Goal: Task Accomplishment & Management: Complete application form

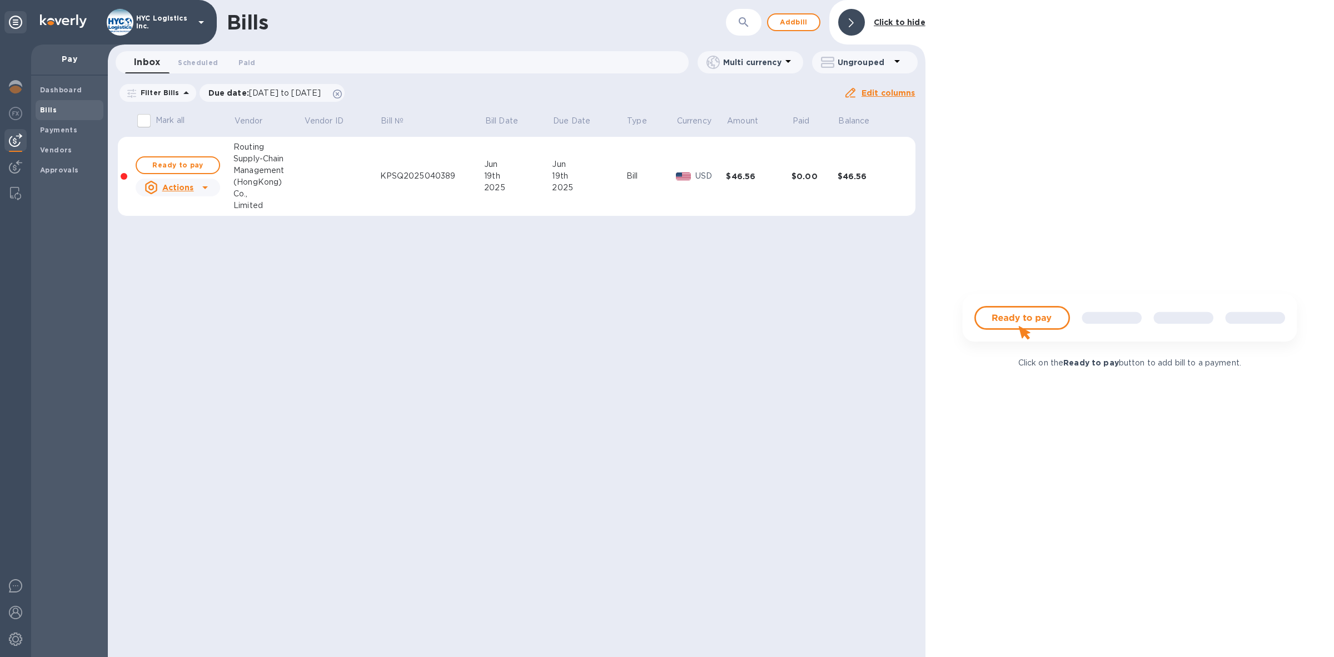
click at [9, 135] on img at bounding box center [15, 139] width 13 height 13
click at [51, 109] on b "Bills" at bounding box center [48, 110] width 17 height 8
click at [51, 145] on span "Vendors" at bounding box center [56, 150] width 32 height 11
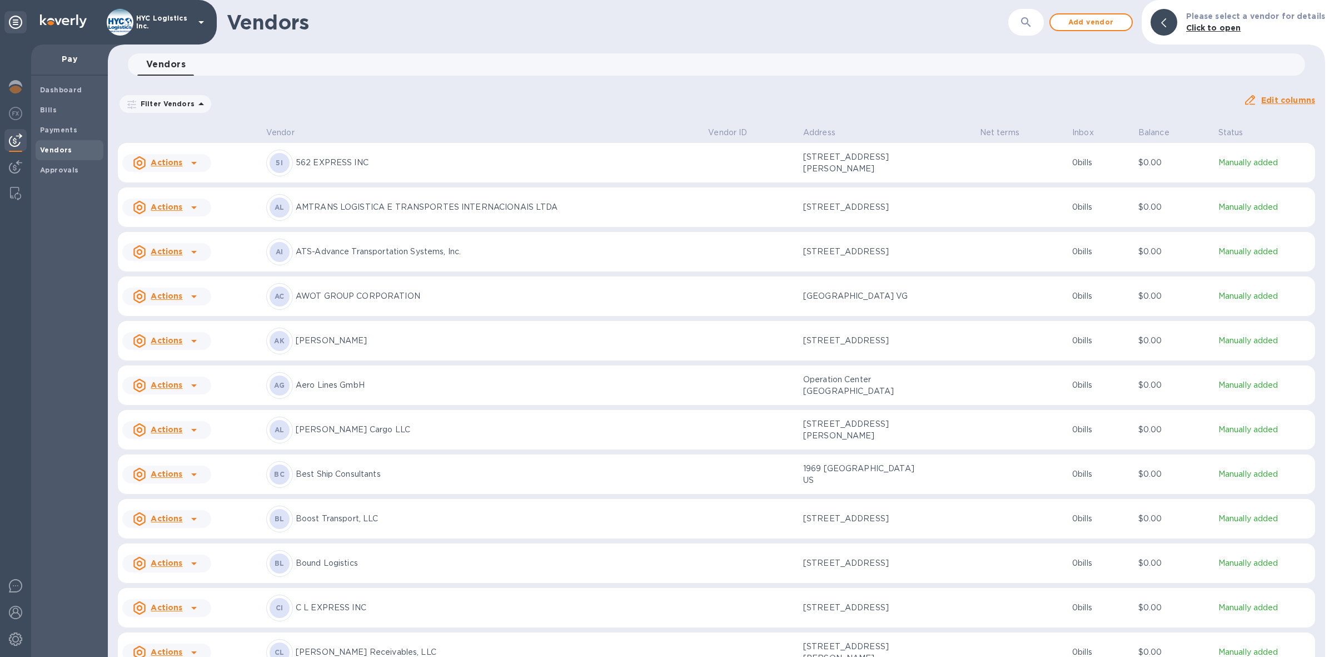
click at [171, 208] on u "Actions" at bounding box center [167, 206] width 32 height 9
click at [167, 253] on b "Add new bill" at bounding box center [179, 252] width 52 height 9
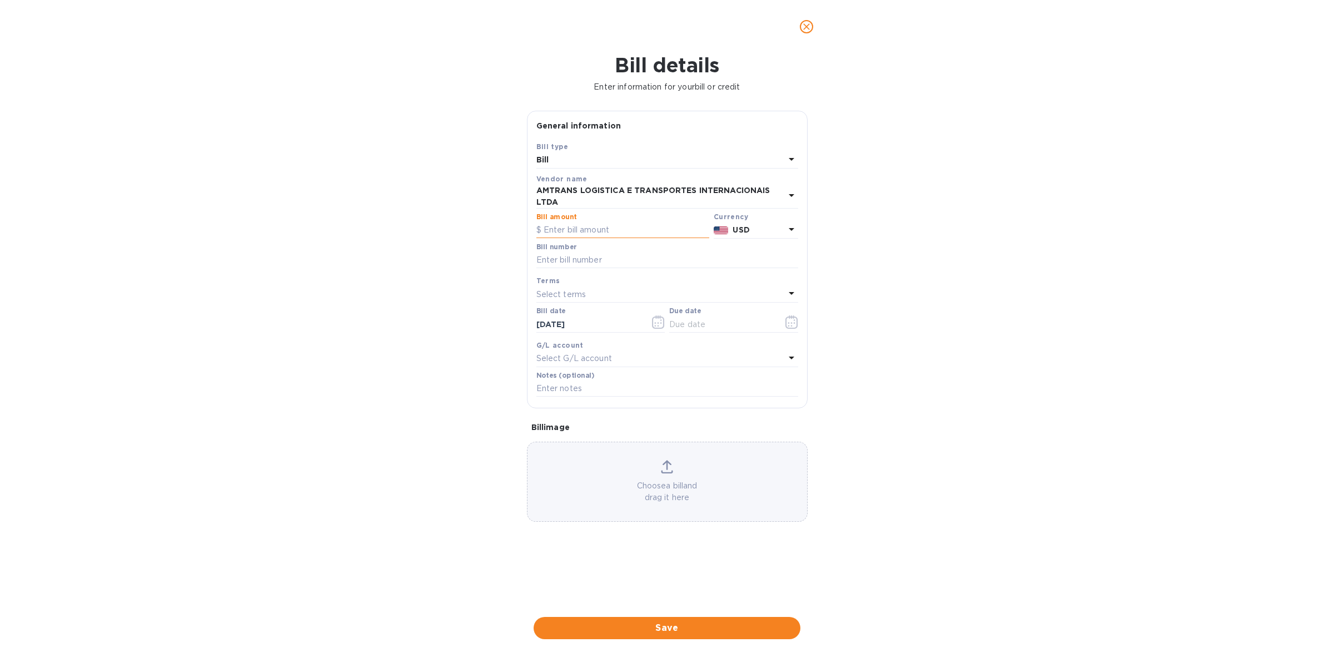
click at [648, 229] on input "text" at bounding box center [622, 230] width 173 height 17
type input "6,144.98"
click at [803, 26] on icon "close" at bounding box center [806, 26] width 11 height 11
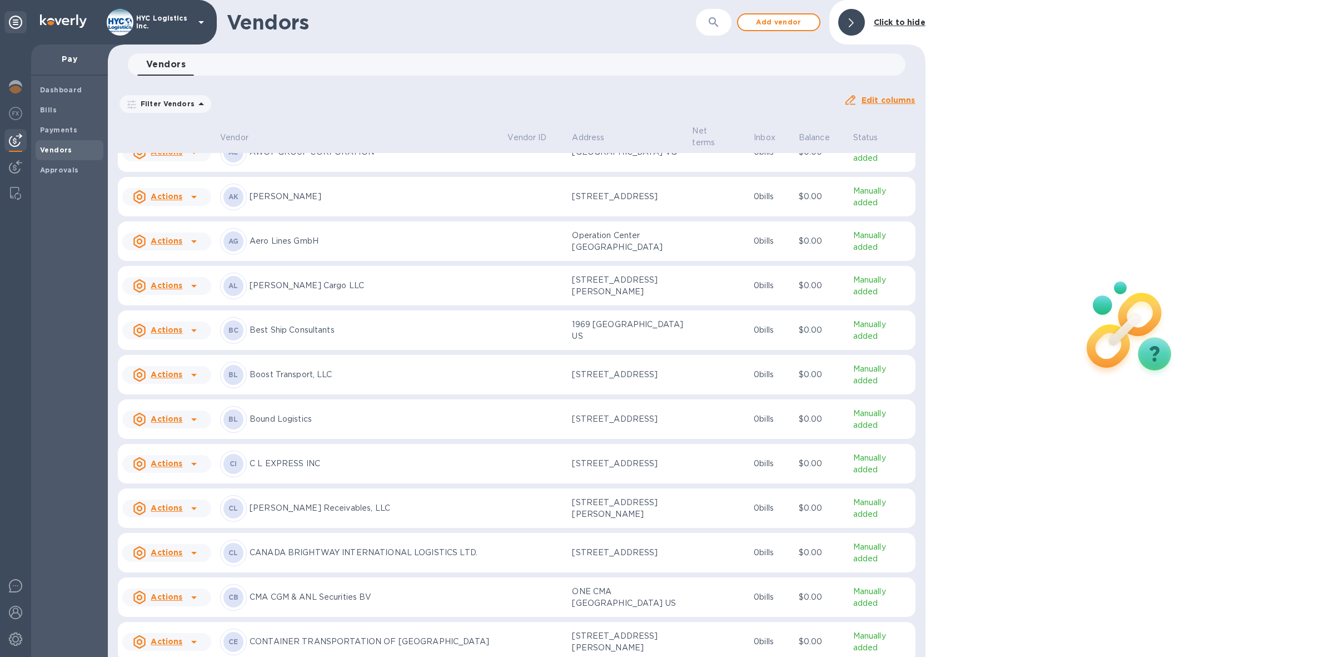
scroll to position [208, 0]
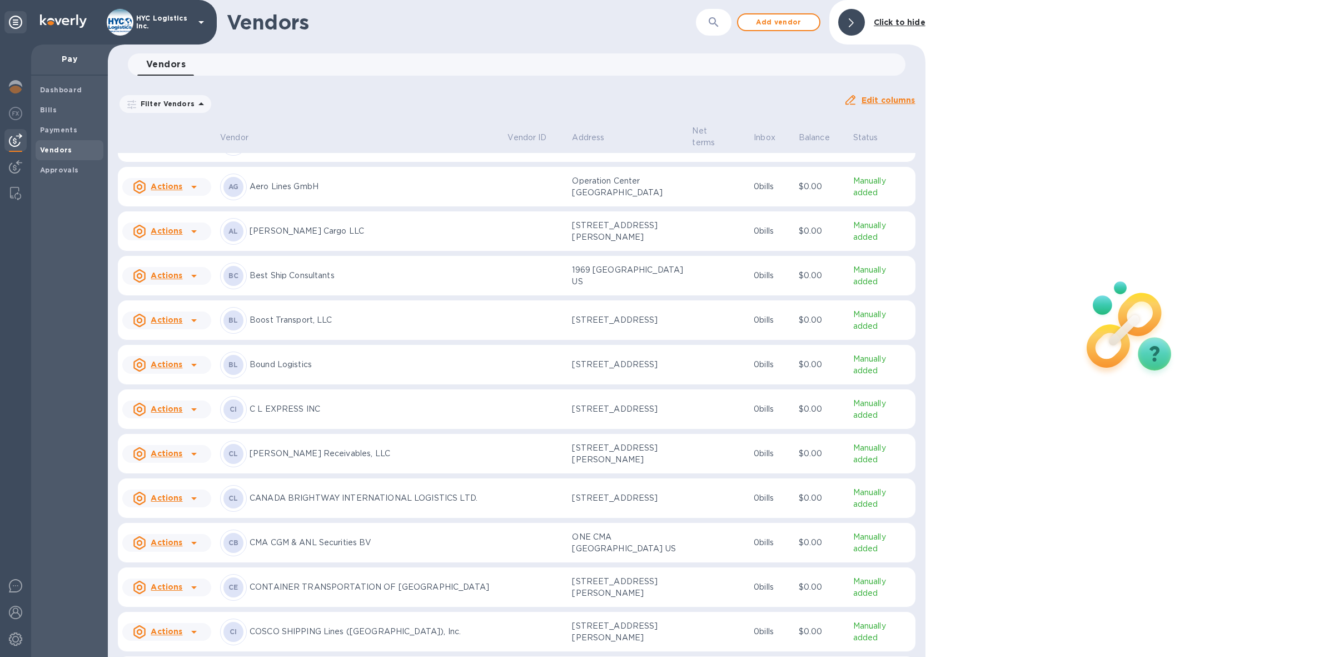
click at [173, 369] on u "Actions" at bounding box center [167, 364] width 32 height 9
click at [173, 420] on b "Add new bill" at bounding box center [179, 418] width 52 height 9
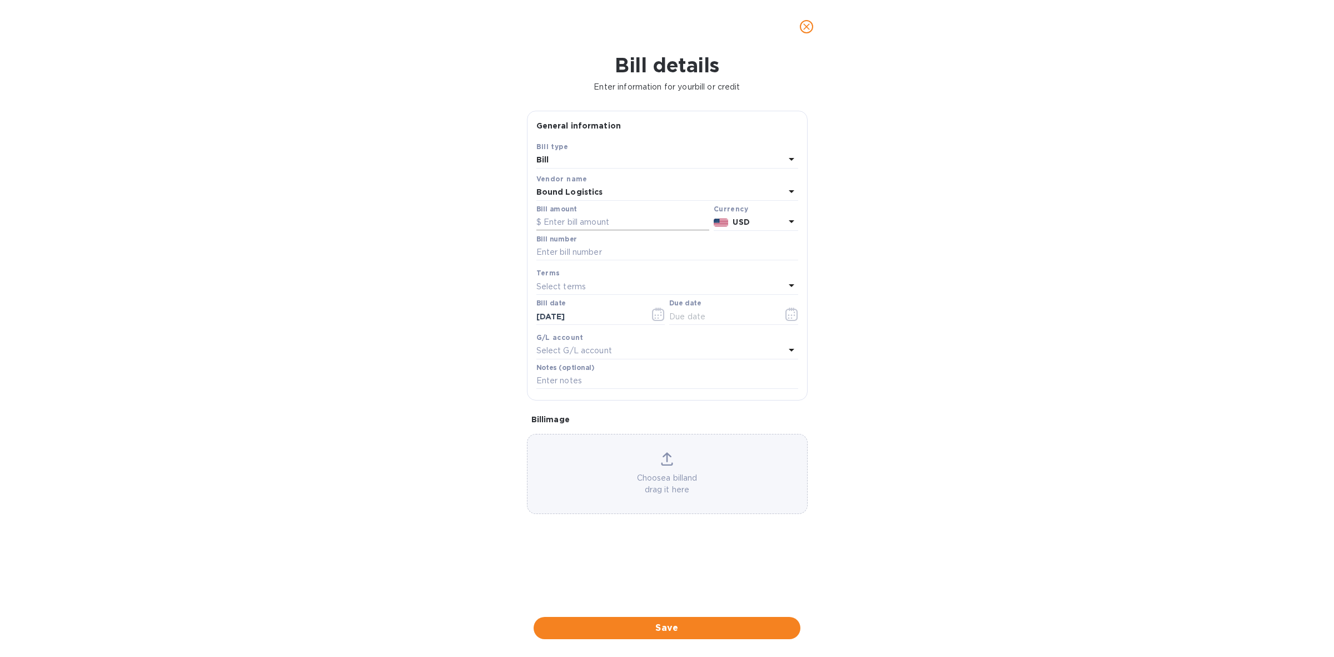
click at [605, 217] on input "text" at bounding box center [622, 222] width 173 height 17
type input "4,325"
click at [601, 249] on input "text" at bounding box center [667, 252] width 262 height 17
paste input "BOLG_NJ_M130970, BOLG_NJ_M130969, BOLG_NJ_M130971,BOLG_NJ_M130968,BOLG_NJ_M1309…"
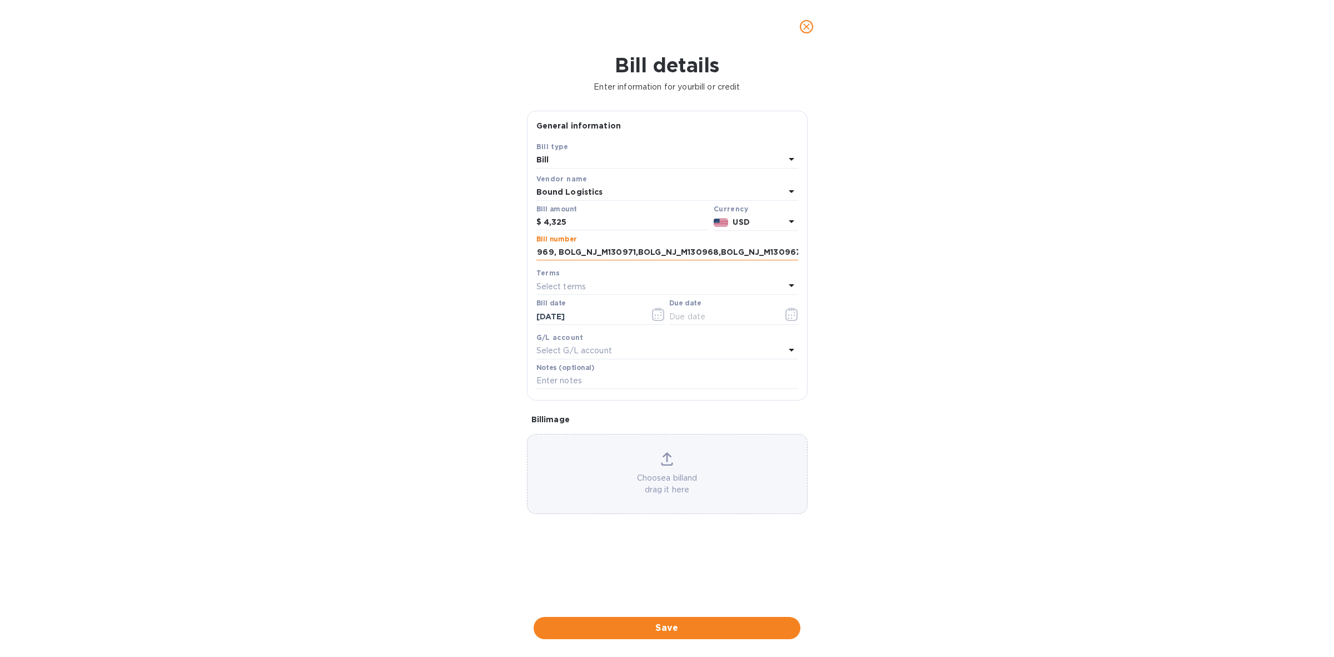
type input "BOLG_NJ_M130970, BOLG_NJ_M130969, BOLG_NJ_M130971,BOLG_NJ_M130968,BOLG_NJ_M1309…"
click at [613, 286] on div "Select terms" at bounding box center [660, 287] width 249 height 16
click at [581, 428] on p "COD" at bounding box center [662, 432] width 235 height 12
type input "[DATE]"
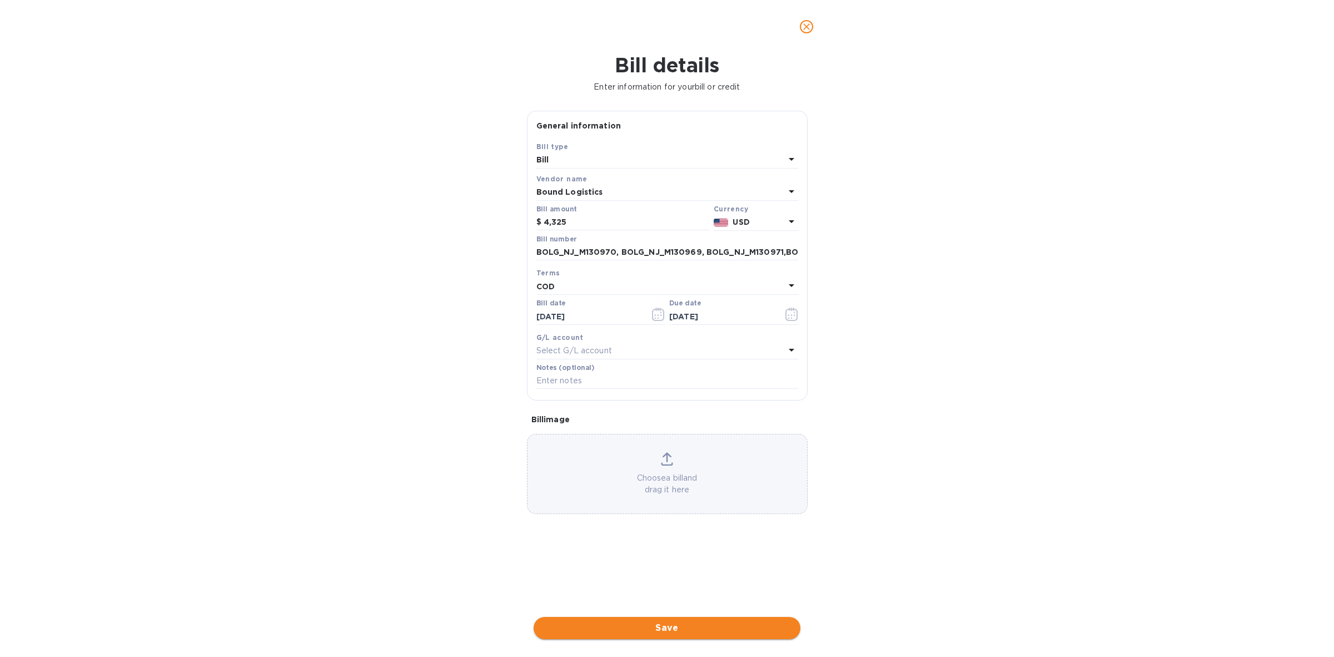
click at [684, 627] on span "Save" at bounding box center [667, 627] width 249 height 13
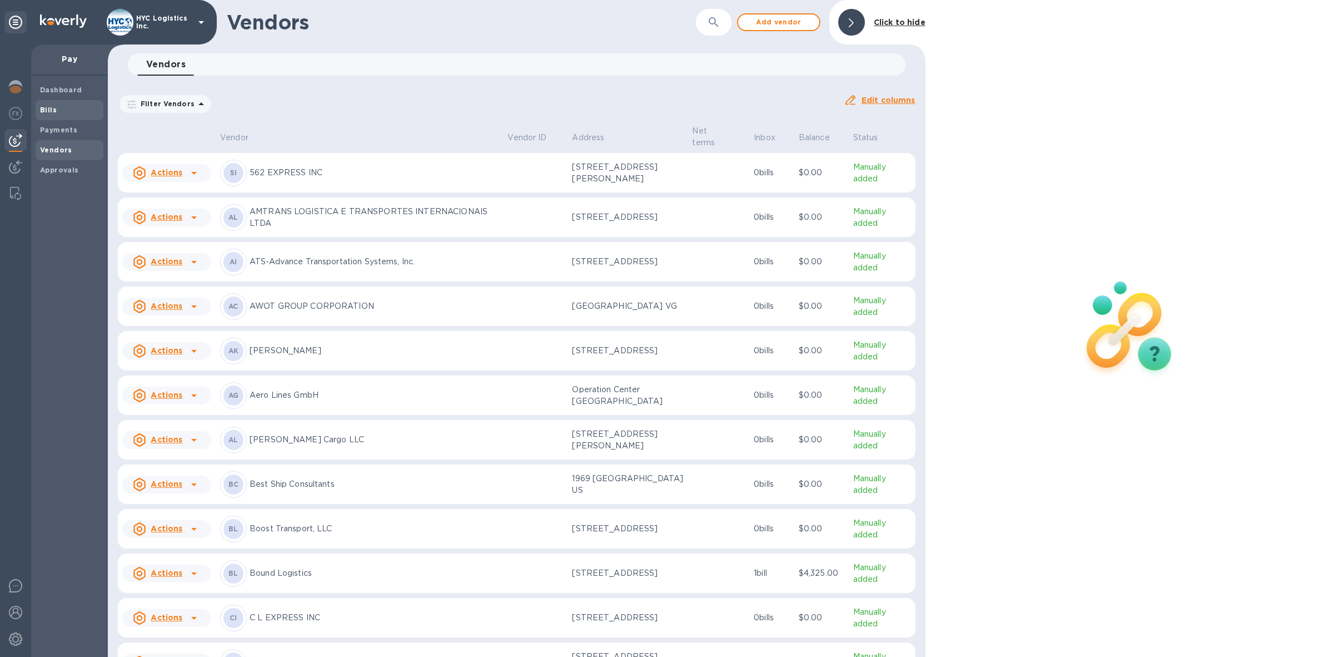
click at [51, 109] on b "Bills" at bounding box center [48, 110] width 17 height 8
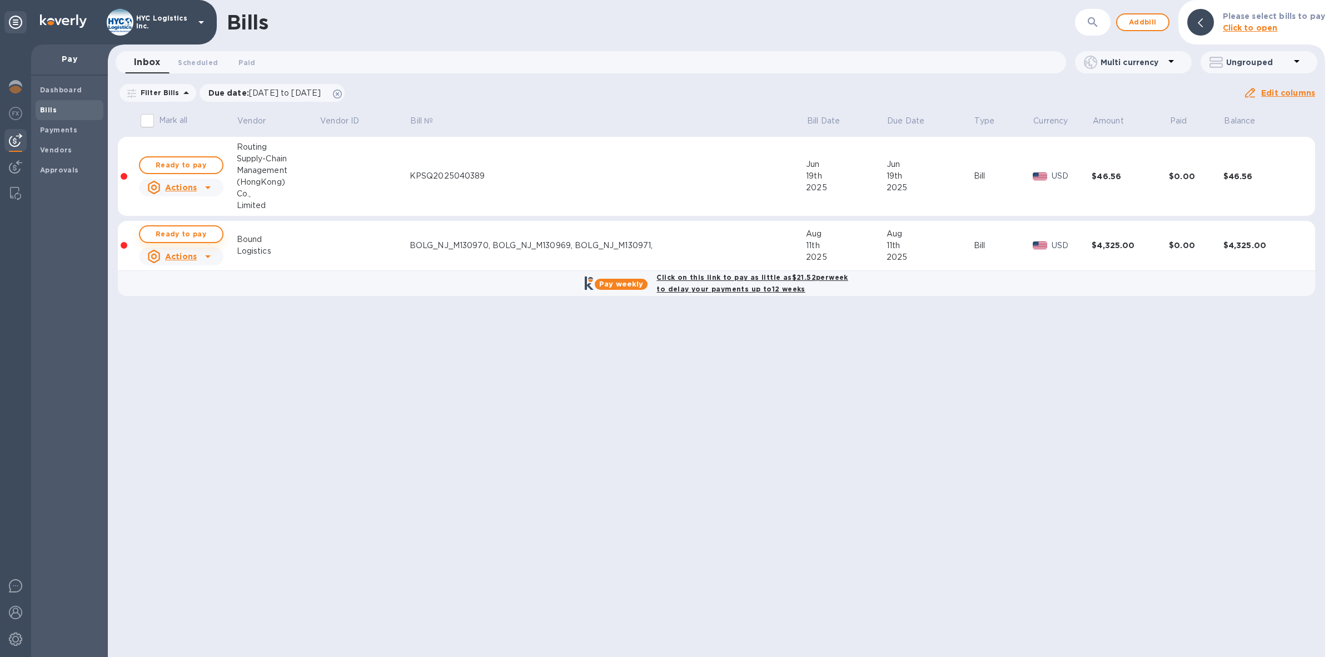
click at [186, 232] on span "Ready to pay" at bounding box center [181, 233] width 64 height 13
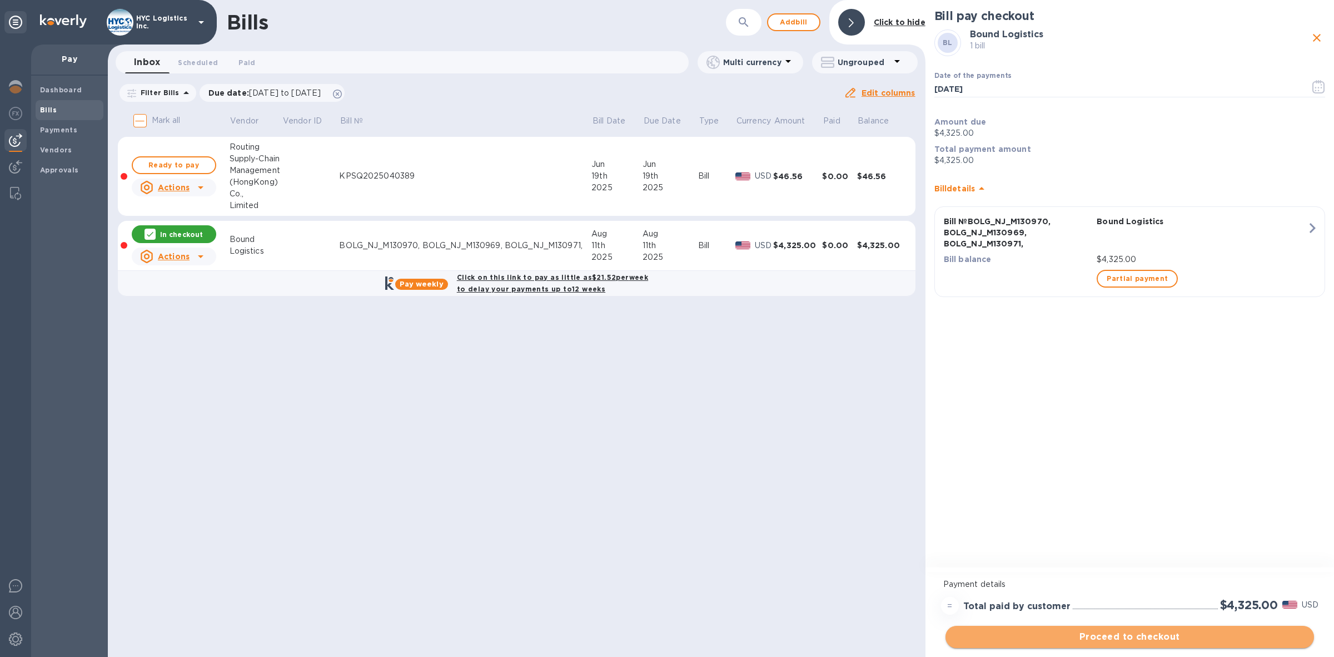
click at [1142, 634] on span "Proceed to checkout" at bounding box center [1130, 636] width 351 height 13
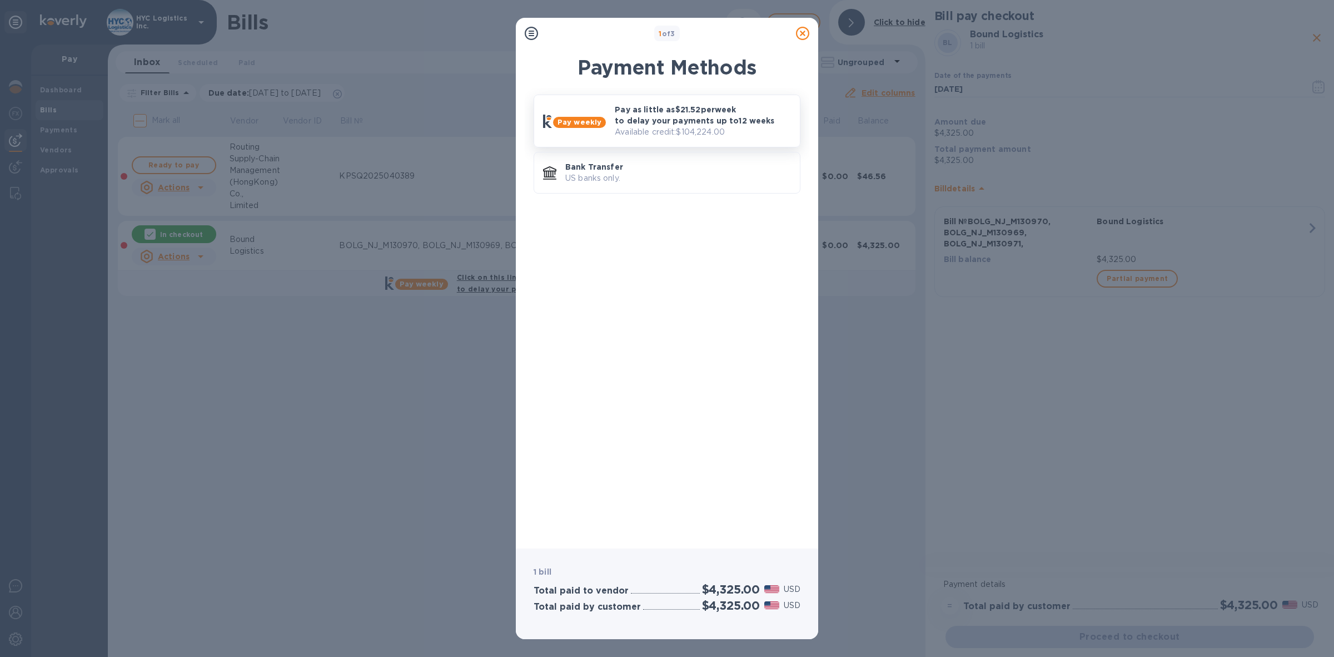
click at [708, 118] on p "Pay as little as $21.52 per week to delay your payments up to 12 weeks" at bounding box center [703, 115] width 176 height 22
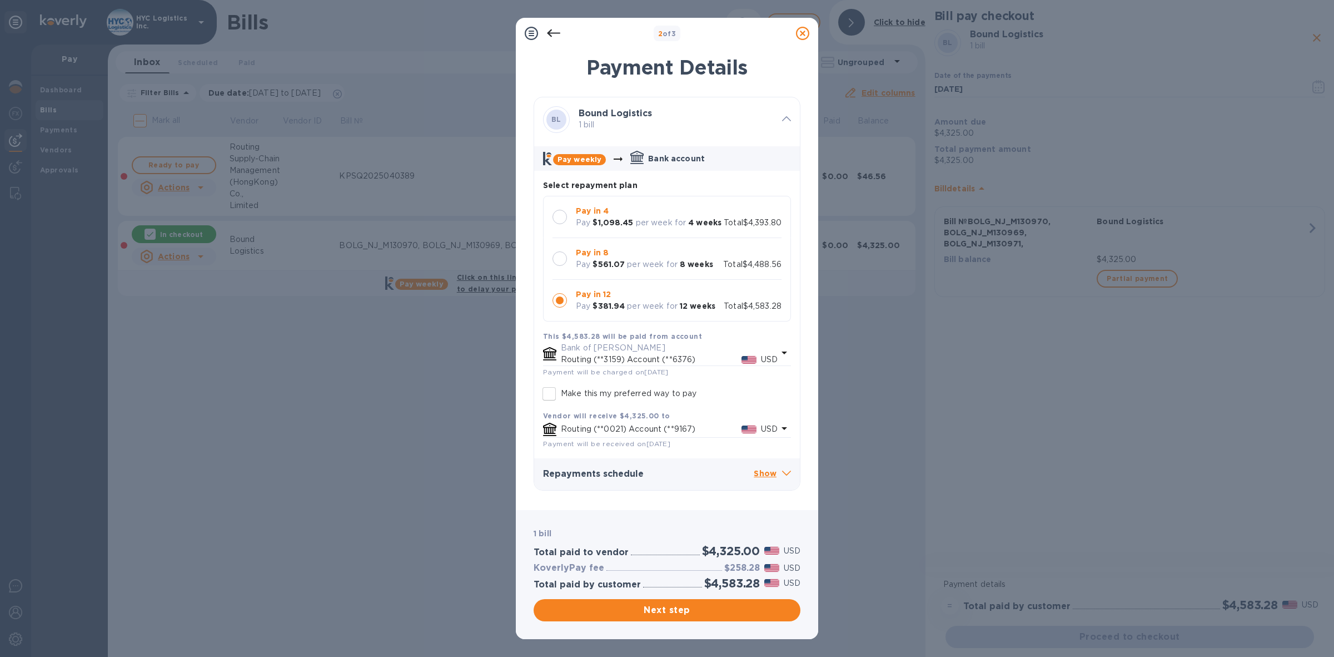
click at [557, 216] on div at bounding box center [560, 217] width 14 height 14
click at [643, 612] on span "Next step" at bounding box center [667, 609] width 249 height 13
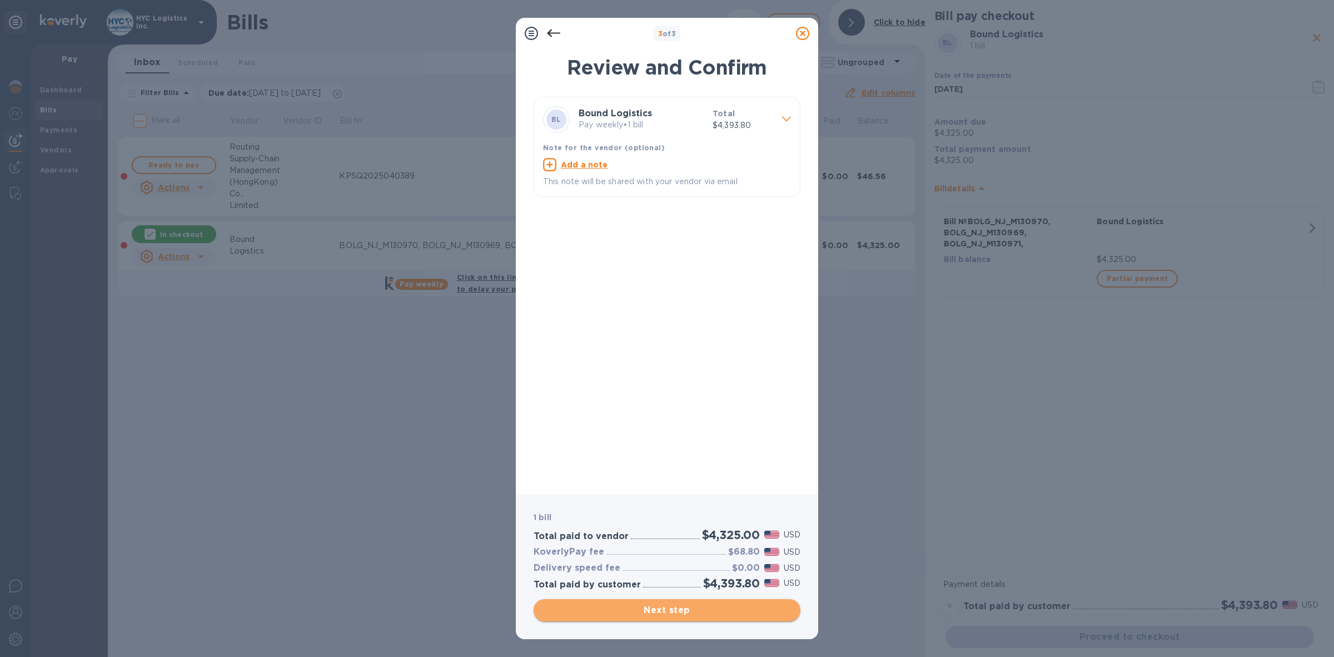
click at [670, 608] on span "Next step" at bounding box center [667, 609] width 249 height 13
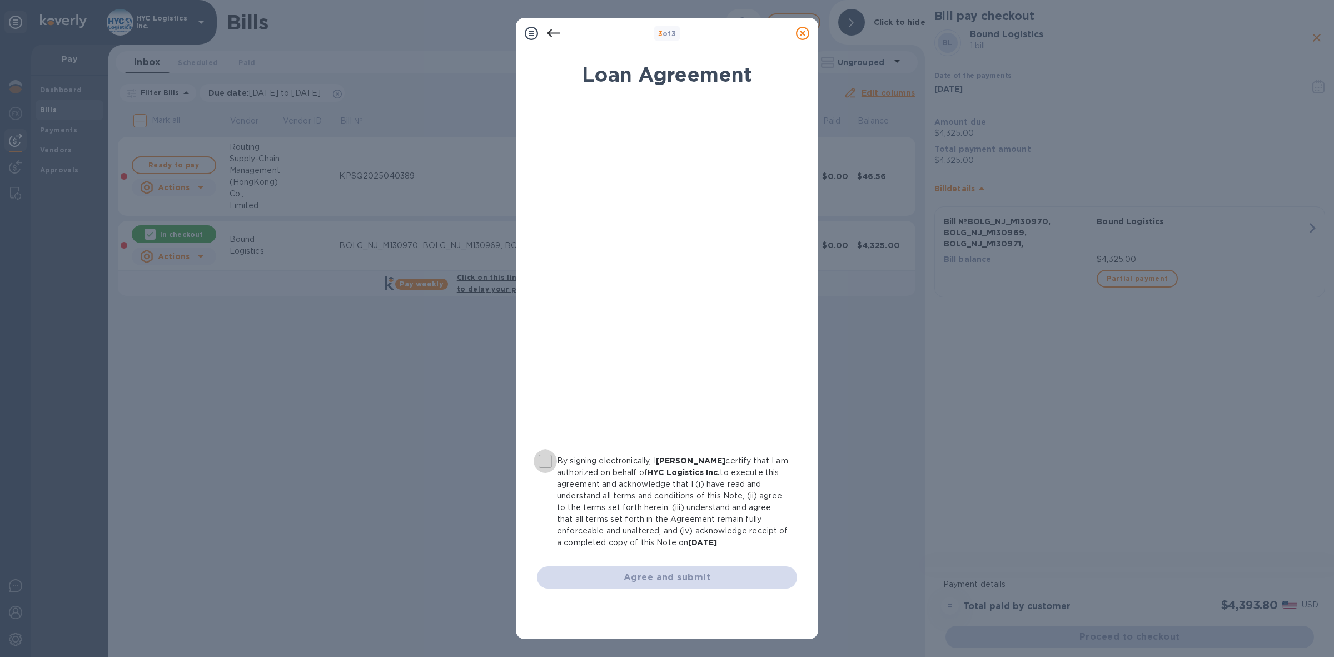
click at [545, 464] on input "By signing electronically, I [PERSON_NAME] certify that I am authorized on beha…" at bounding box center [545, 460] width 23 height 23
checkbox input "true"
click at [688, 574] on span "Agree and submit" at bounding box center [667, 576] width 242 height 13
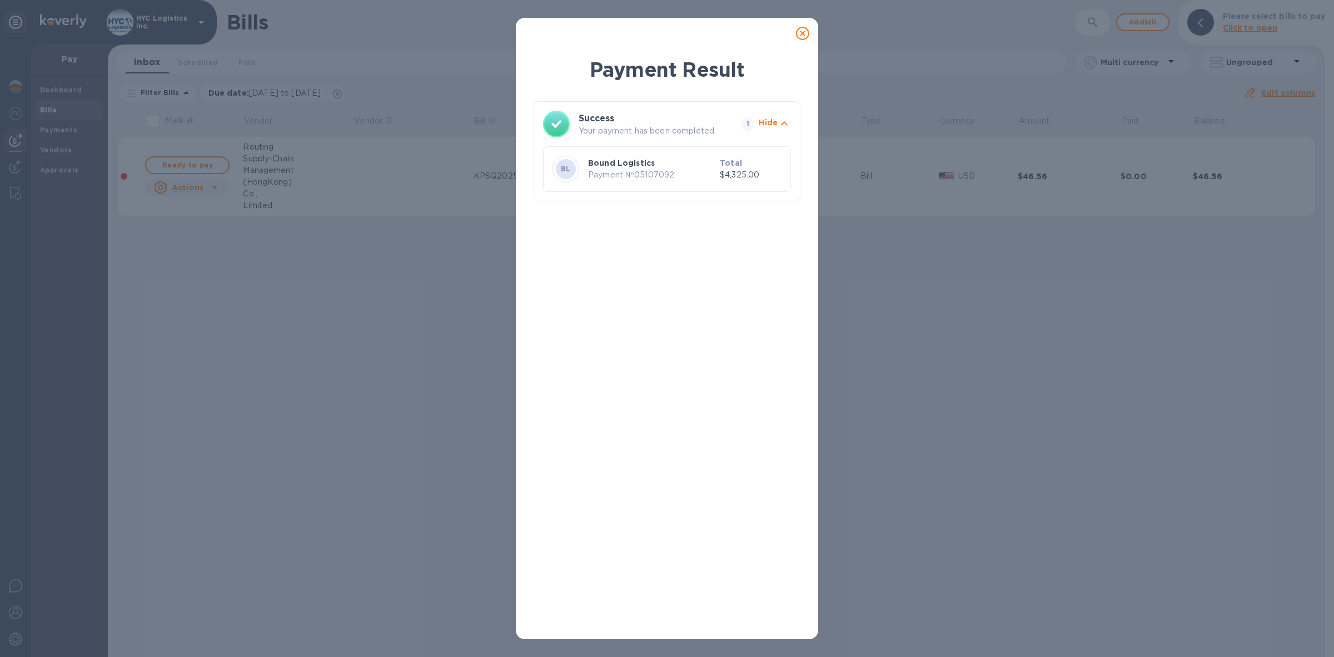
click at [650, 174] on p "Payment № 05107092" at bounding box center [651, 175] width 127 height 12
copy p "05107092"
click at [801, 29] on icon at bounding box center [802, 33] width 13 height 13
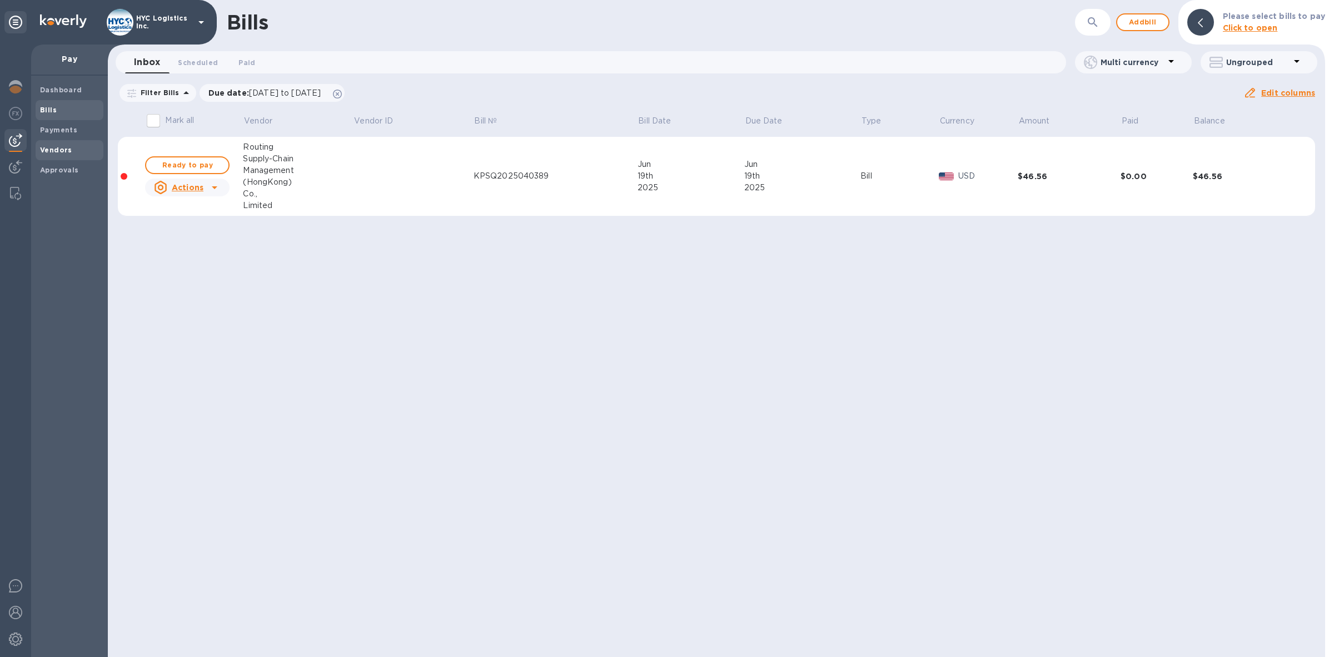
click at [48, 147] on b "Vendors" at bounding box center [56, 150] width 32 height 8
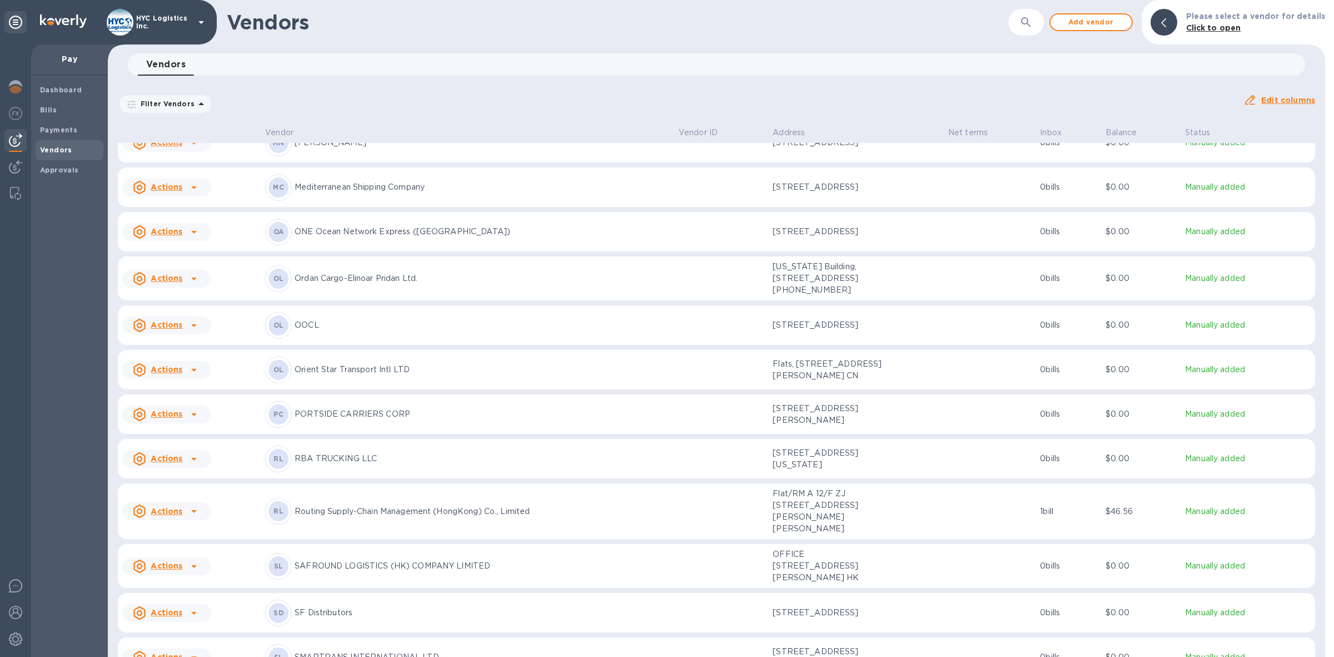
scroll to position [1949, 0]
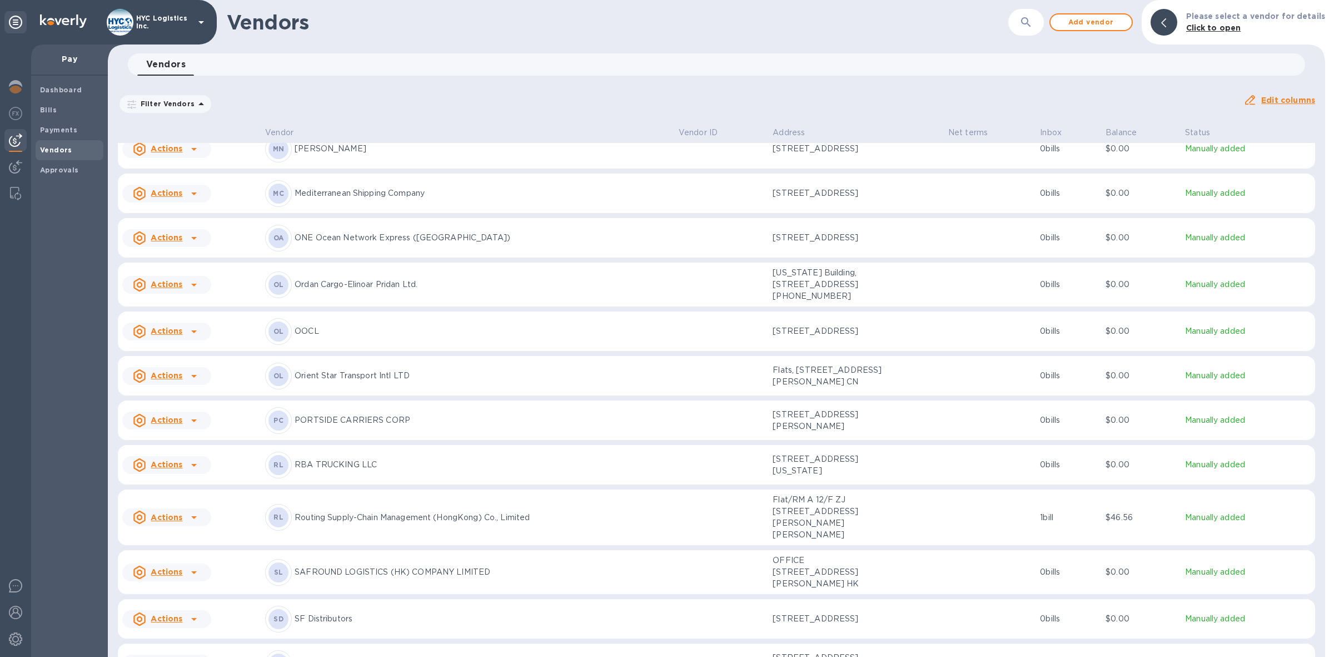
click at [171, 380] on u "Actions" at bounding box center [167, 375] width 32 height 9
click at [173, 460] on b "Add new bill" at bounding box center [179, 462] width 52 height 9
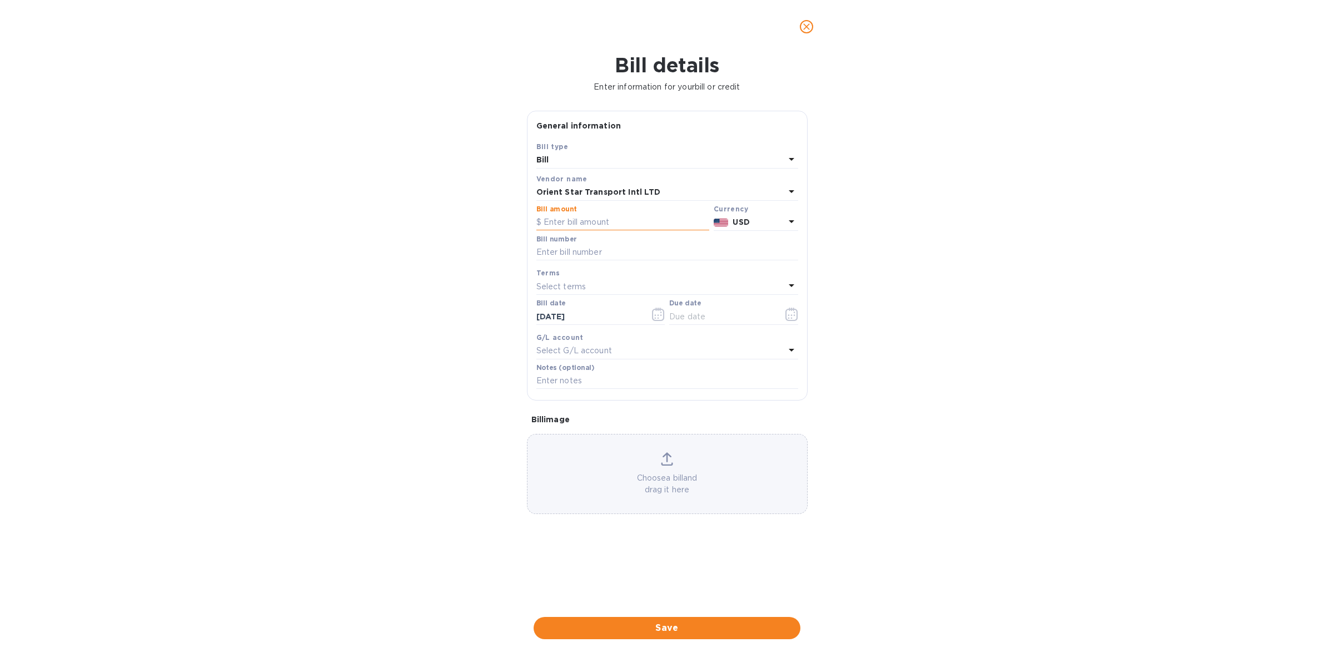
click at [602, 227] on input "text" at bounding box center [622, 222] width 173 height 17
type input "14,909.40"
click at [607, 249] on input "text" at bounding box center [667, 252] width 262 height 17
type input "assorted51"
click at [602, 286] on div "Select terms" at bounding box center [660, 287] width 249 height 16
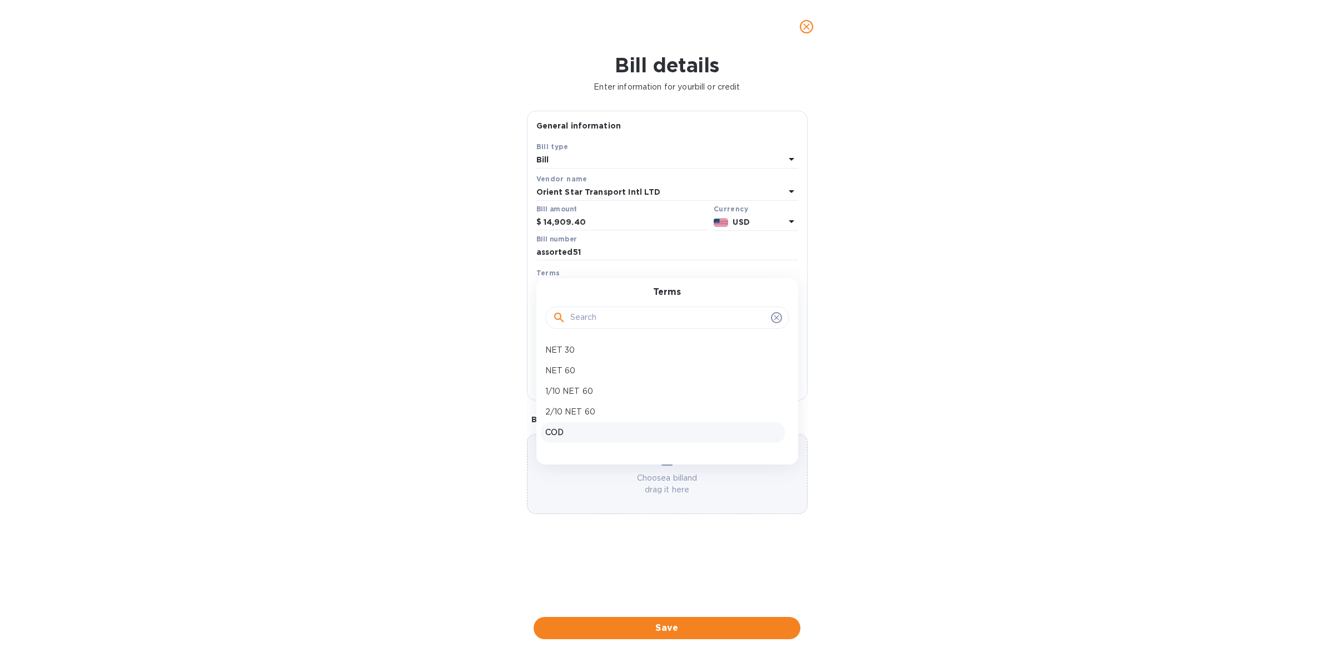
click at [575, 430] on p "COD" at bounding box center [662, 432] width 235 height 12
type input "[DATE]"
click at [648, 623] on span "Save" at bounding box center [667, 627] width 249 height 13
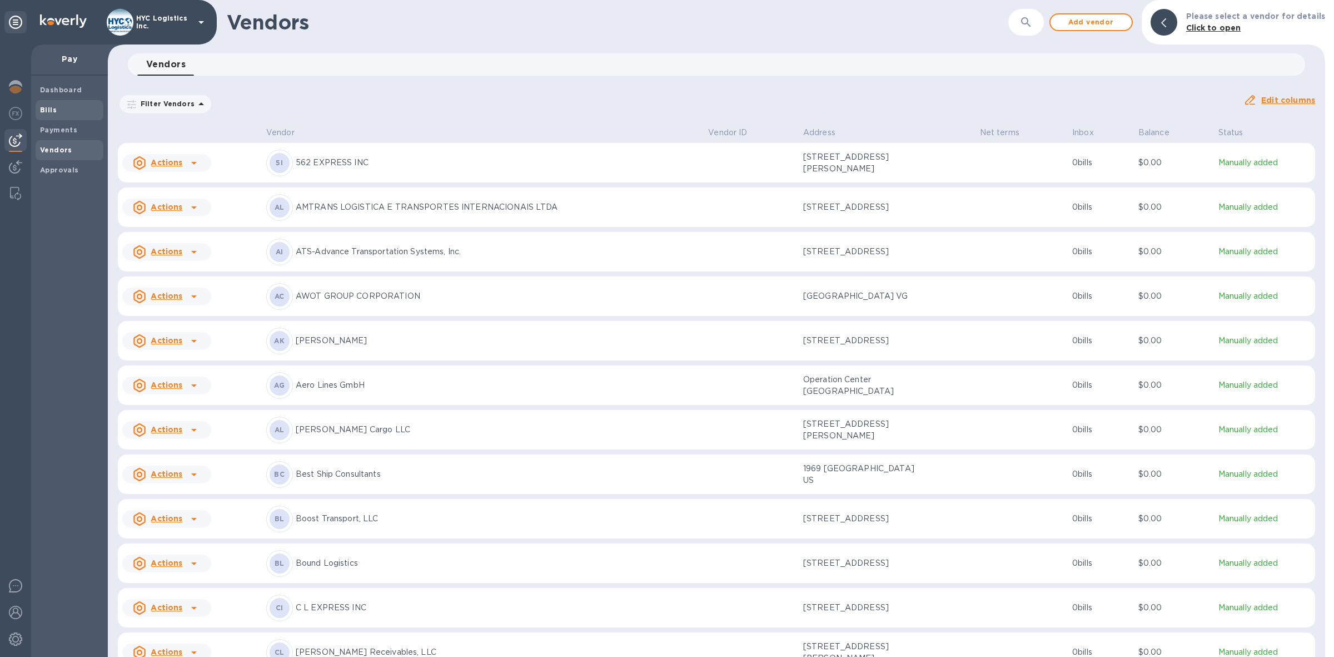
click at [43, 107] on b "Bills" at bounding box center [48, 110] width 17 height 8
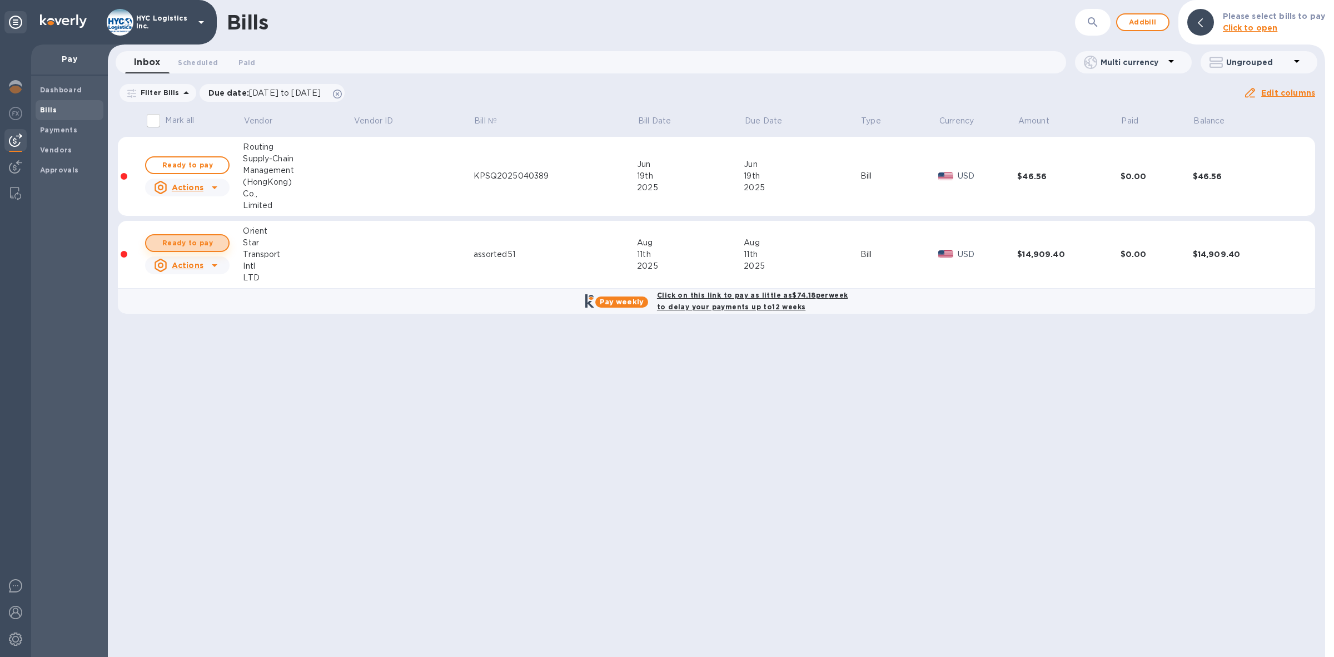
click at [164, 240] on span "Ready to pay" at bounding box center [187, 242] width 64 height 13
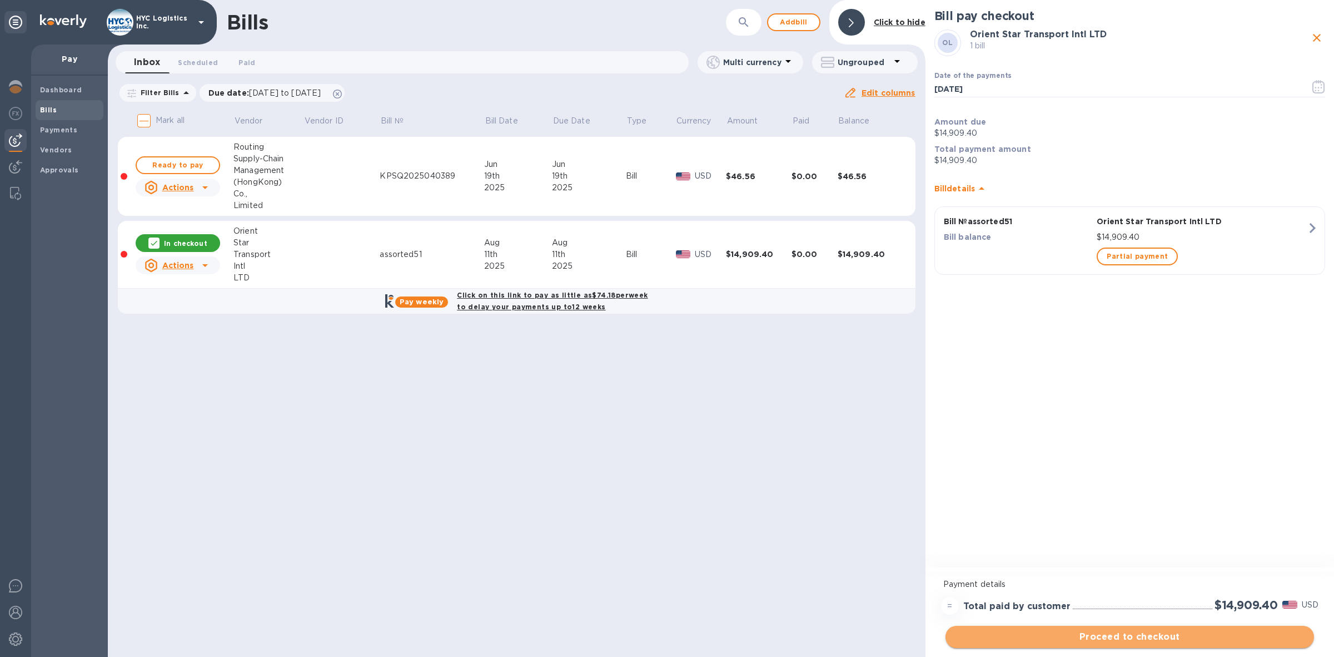
click at [1124, 638] on span "Proceed to checkout" at bounding box center [1130, 636] width 351 height 13
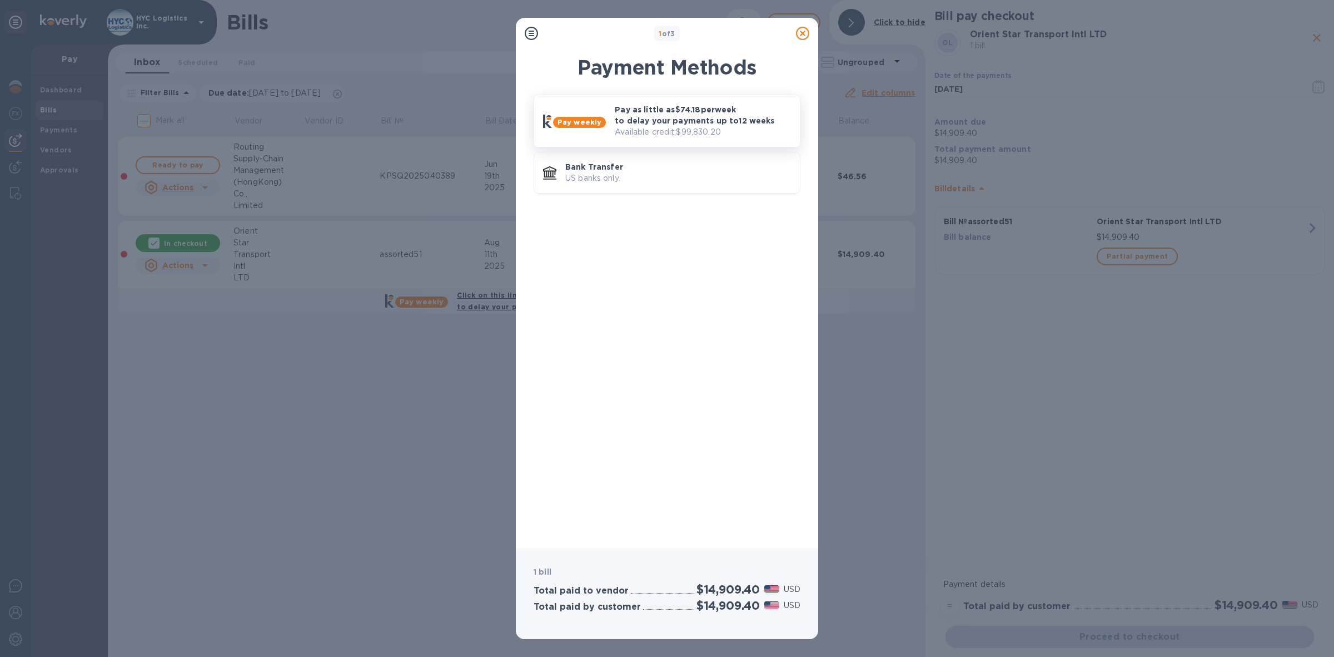
click at [683, 118] on p "Pay as little as $74.18 per week to delay your payments up to 12 weeks" at bounding box center [703, 115] width 176 height 22
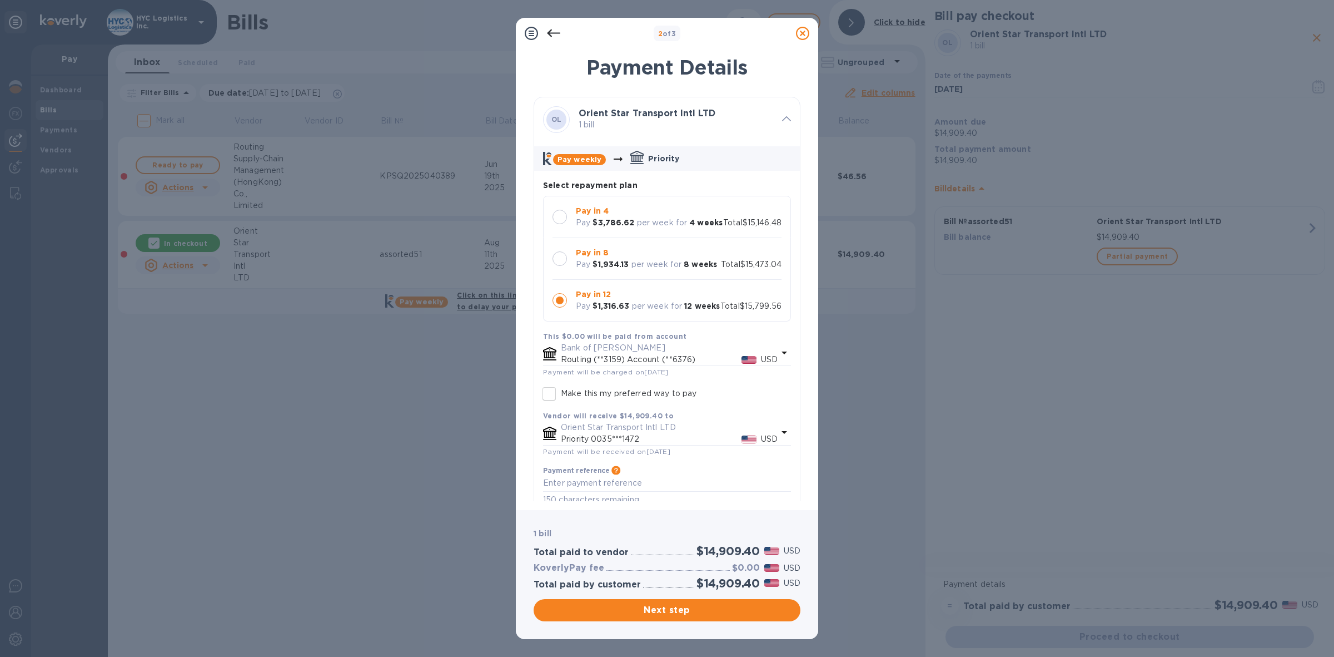
scroll to position [11, 0]
click at [657, 609] on span "Next step" at bounding box center [667, 609] width 249 height 13
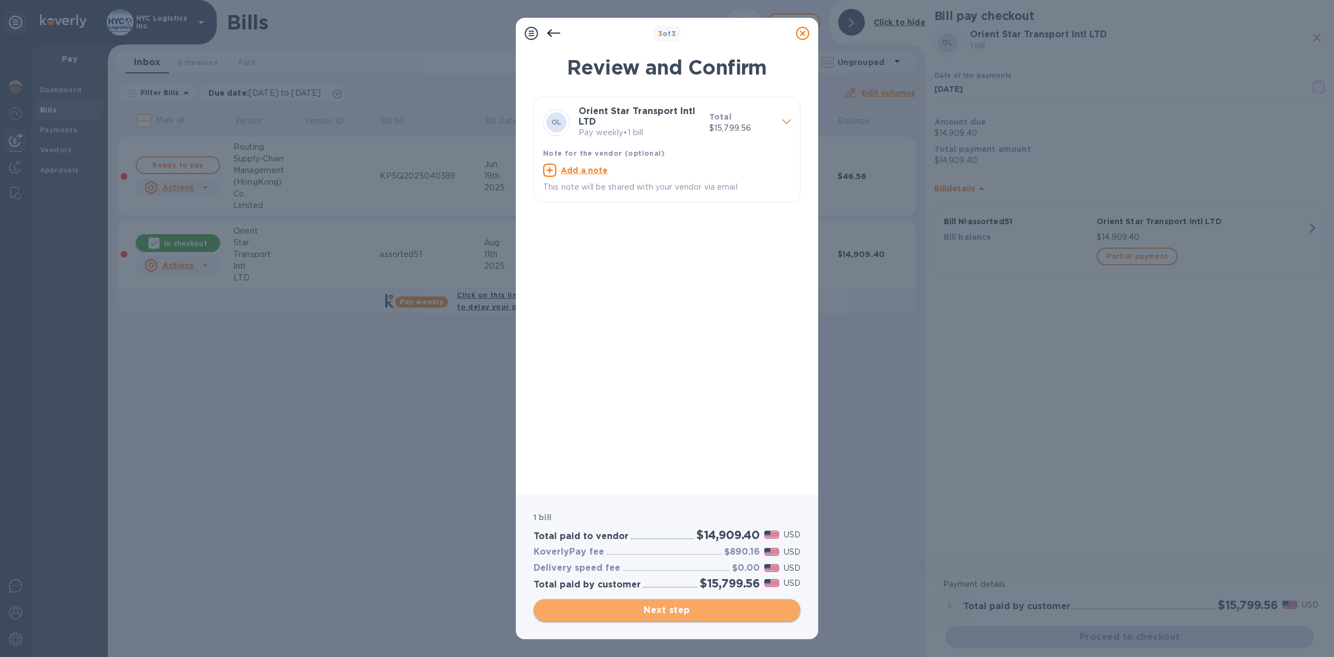
click at [708, 607] on span "Next step" at bounding box center [667, 609] width 249 height 13
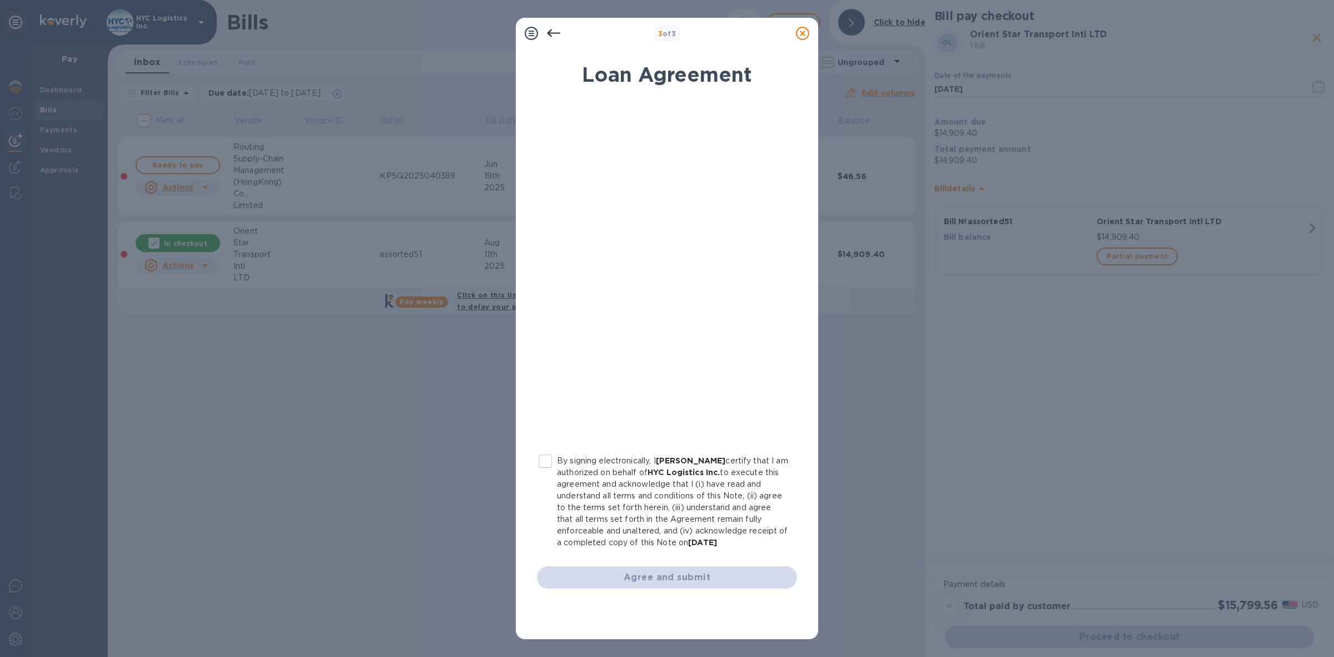
click at [548, 463] on input "By signing electronically, I [PERSON_NAME] certify that I am authorized on beha…" at bounding box center [545, 460] width 23 height 23
checkbox input "true"
click at [657, 576] on span "Agree and submit" at bounding box center [667, 576] width 242 height 13
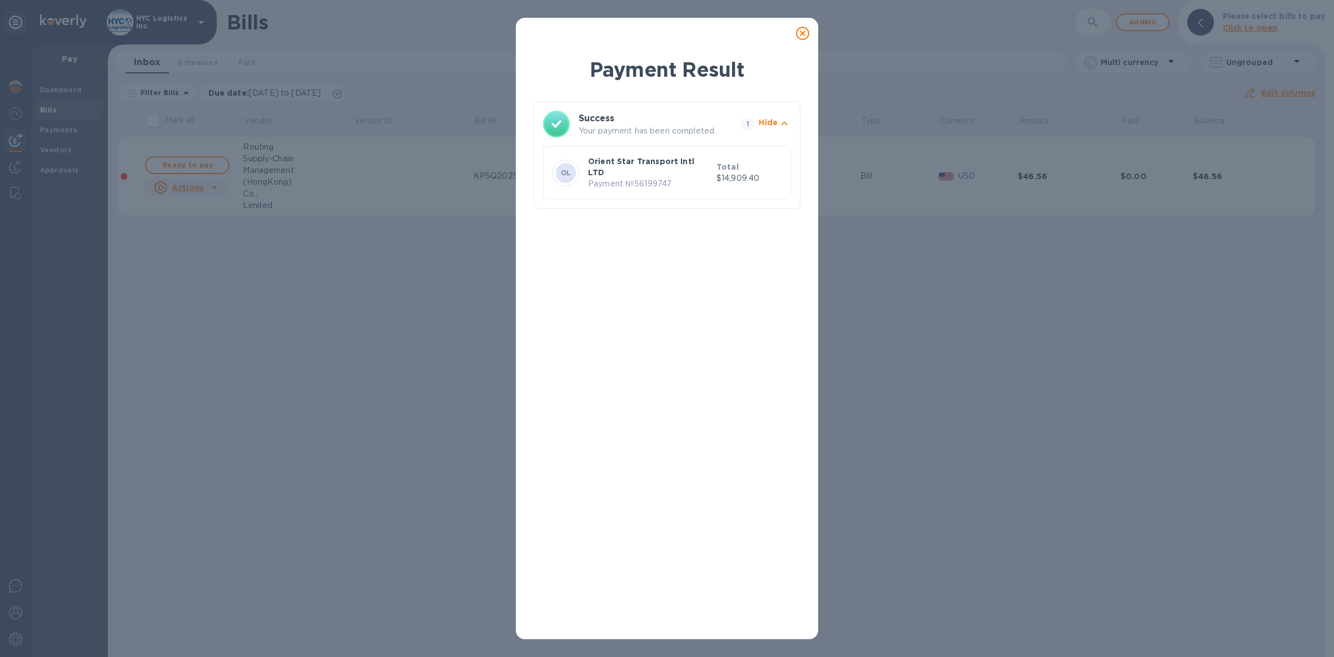
click at [648, 178] on p "Payment № 56199747" at bounding box center [650, 184] width 124 height 12
copy p "56199747"
click at [802, 31] on icon at bounding box center [802, 33] width 13 height 13
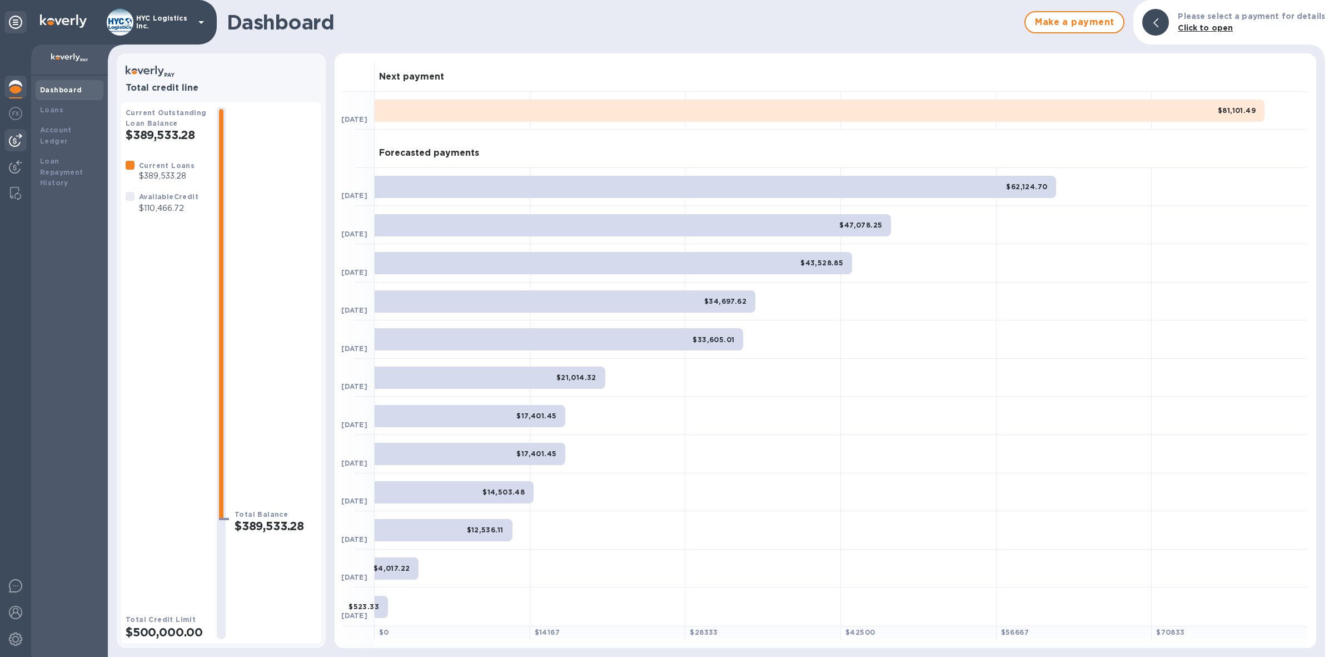
click at [16, 135] on img at bounding box center [15, 139] width 13 height 13
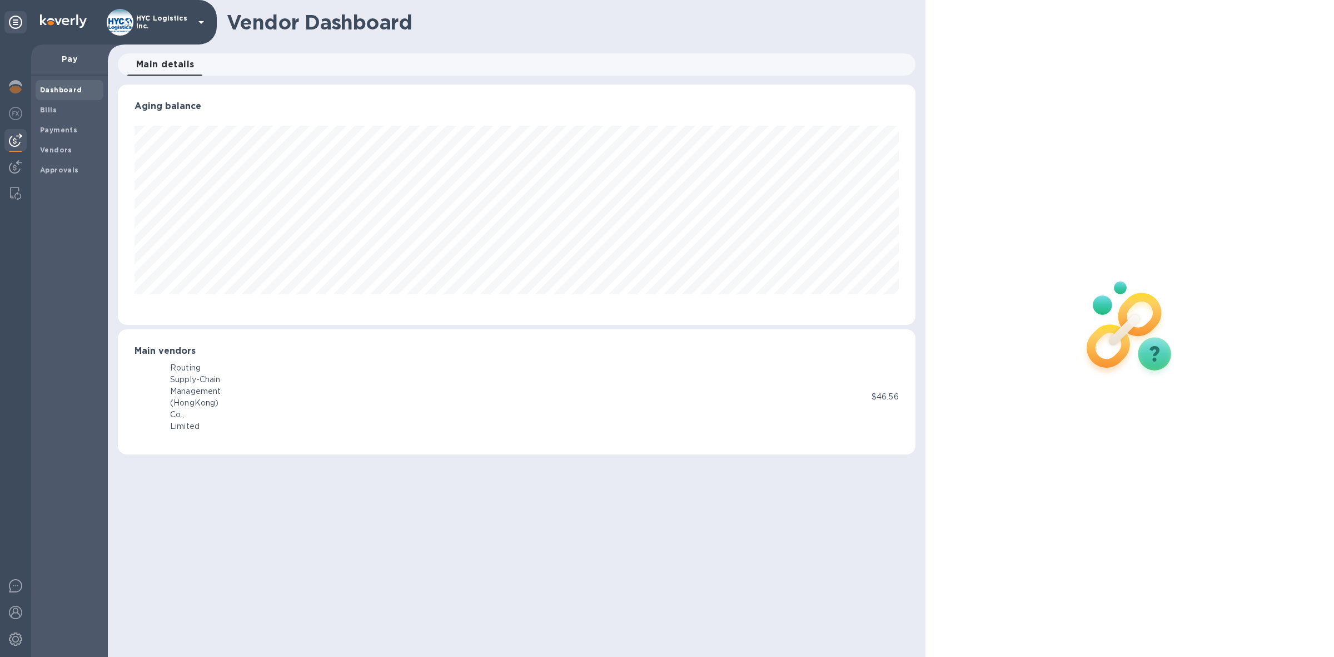
scroll to position [240, 798]
click at [51, 123] on div "Payments" at bounding box center [70, 130] width 68 height 20
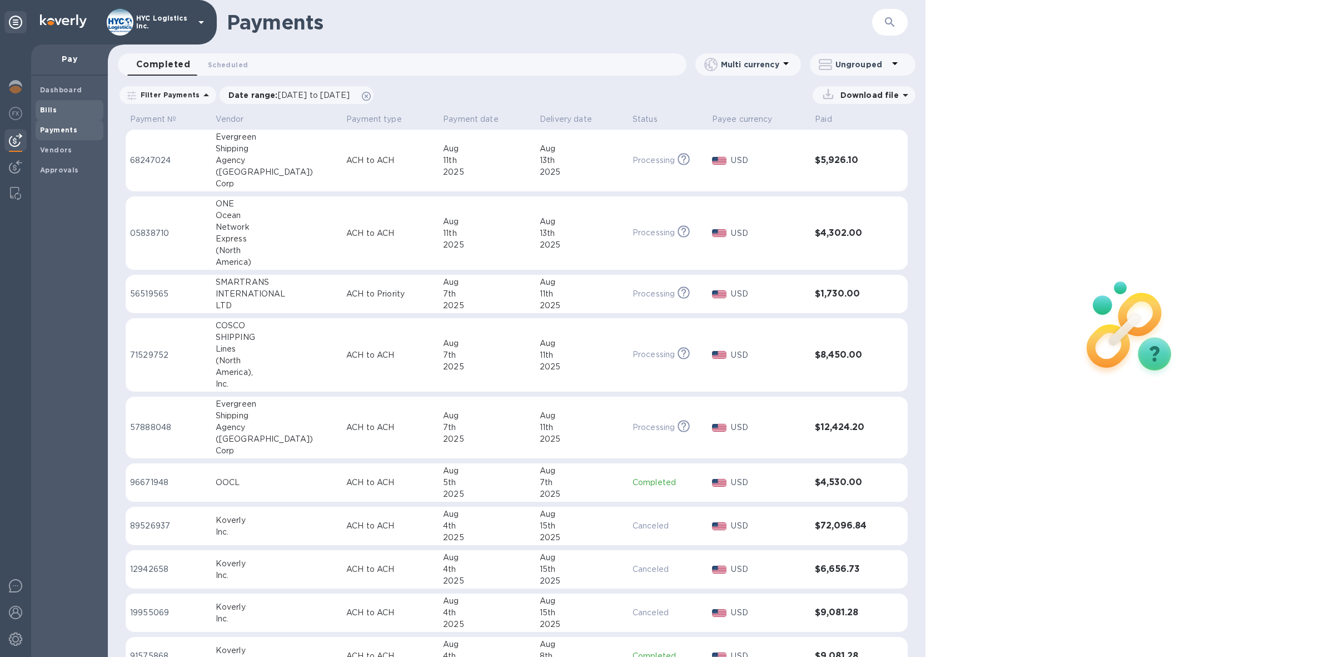
click at [51, 105] on span "Bills" at bounding box center [48, 110] width 17 height 11
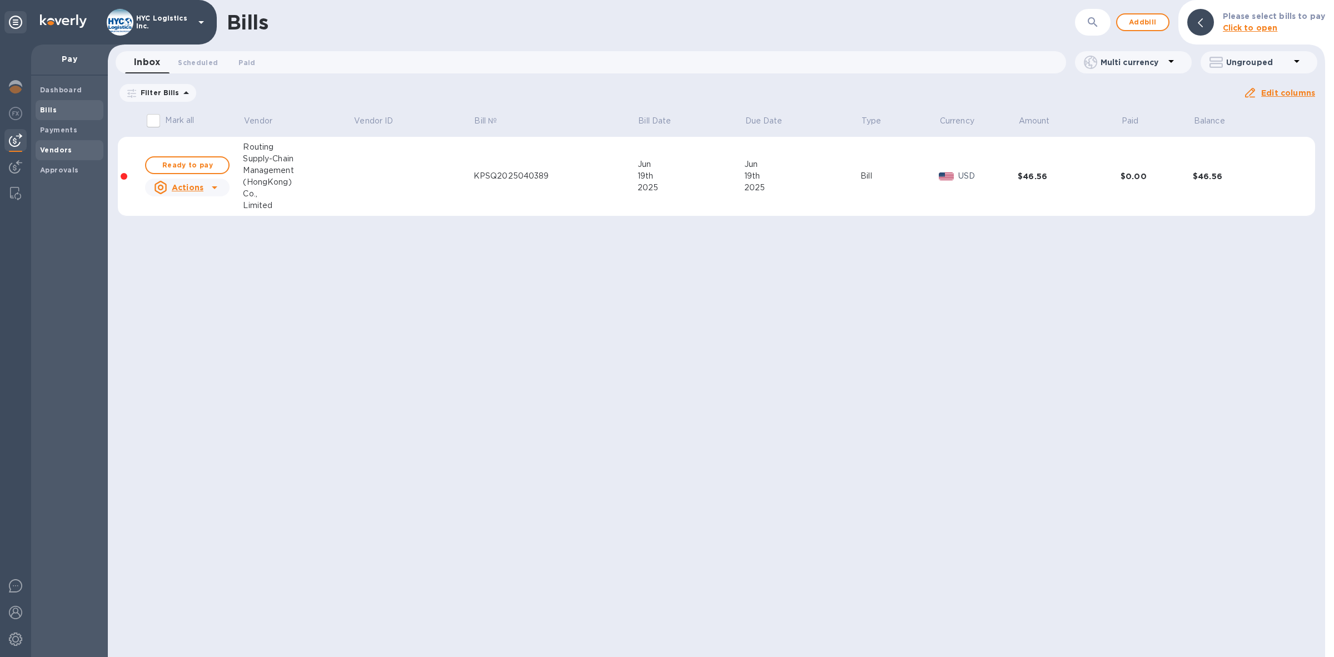
click at [53, 143] on div "Vendors" at bounding box center [70, 150] width 68 height 20
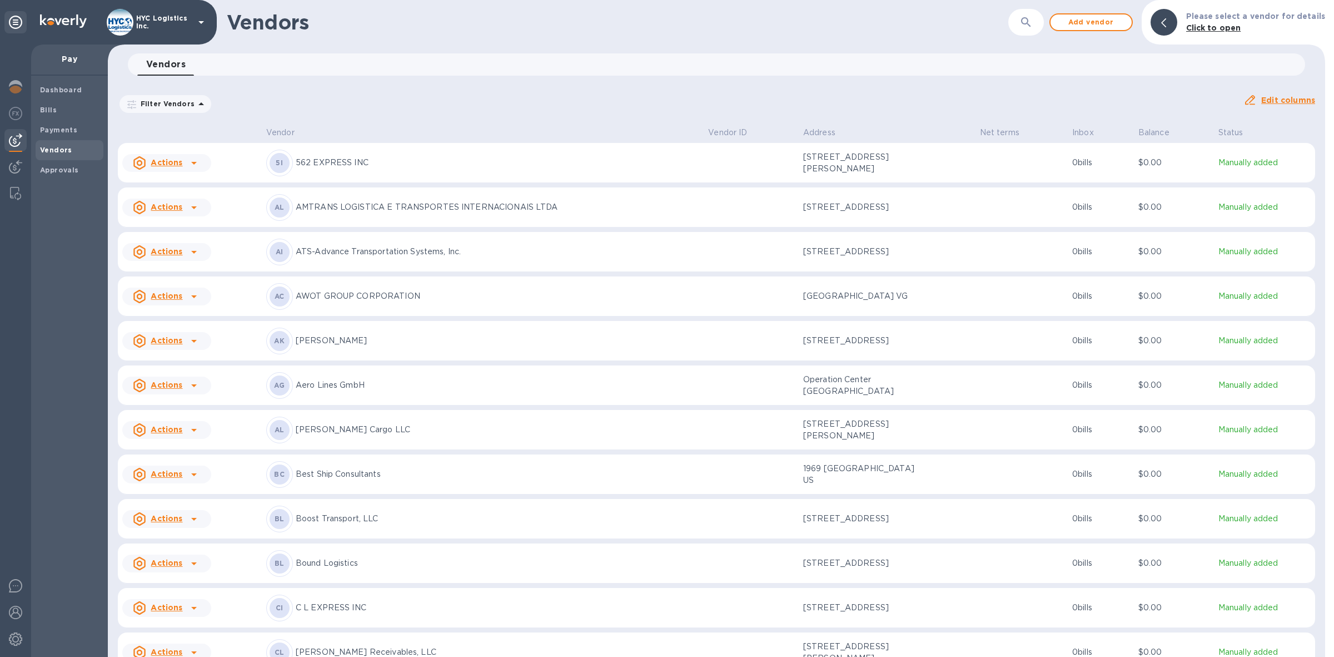
click at [173, 203] on u "Actions" at bounding box center [167, 206] width 32 height 9
click at [166, 249] on b "Add new bill" at bounding box center [179, 252] width 52 height 9
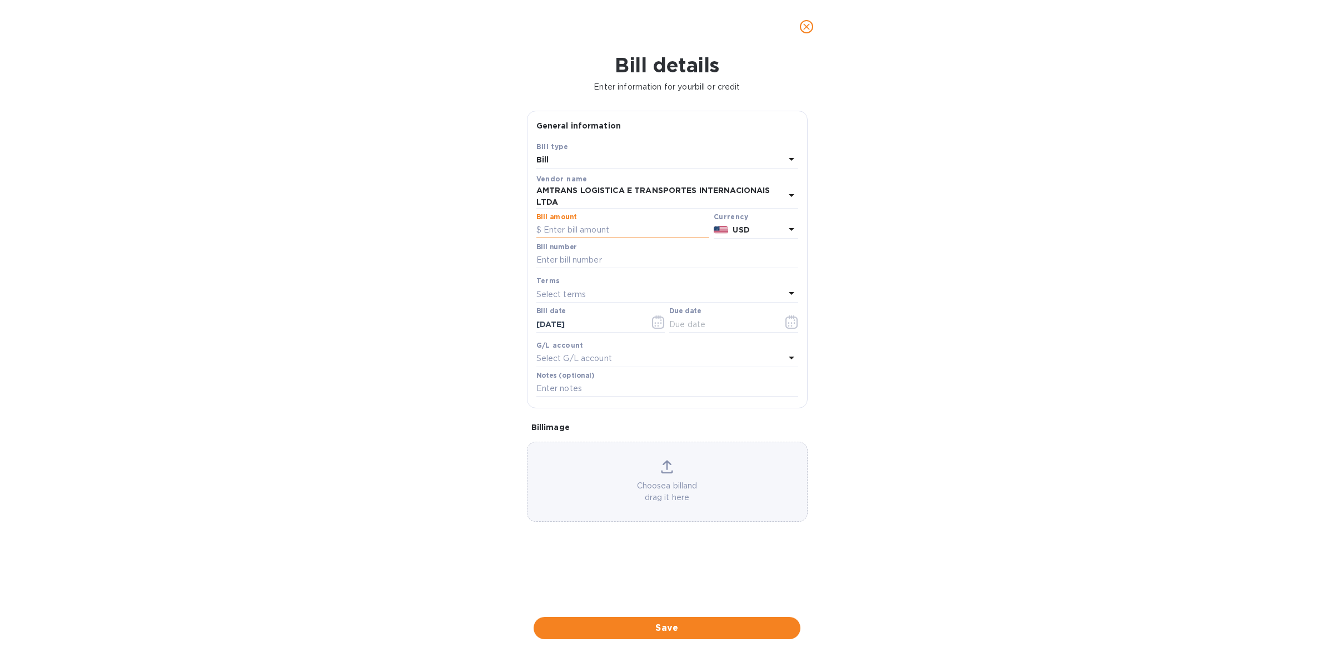
click at [592, 226] on input "text" at bounding box center [622, 230] width 173 height 17
paste input "123,291,243,812,429"
type input "123,291,243,812,429"
drag, startPoint x: 630, startPoint y: 232, endPoint x: 490, endPoint y: 232, distance: 139.5
click at [490, 232] on div "Bill details Enter information for your bill or credit General information Save…" at bounding box center [667, 354] width 1334 height 603
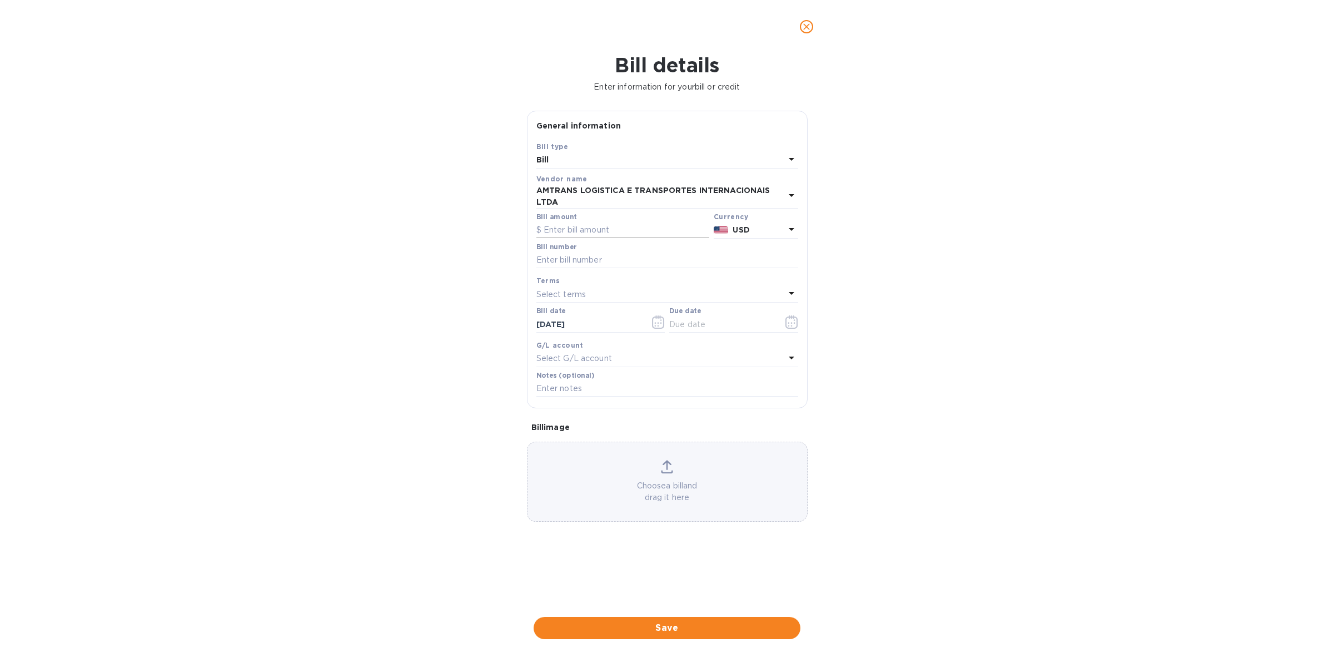
click at [635, 226] on input "text" at bounding box center [622, 230] width 173 height 17
type input "6,144.98"
click at [563, 262] on input "text" at bounding box center [667, 260] width 262 height 17
paste input "12329 - EA 12438 - EA 12429 - EA"
type input "12329 - EA 12438 - EA 12429 - EA"
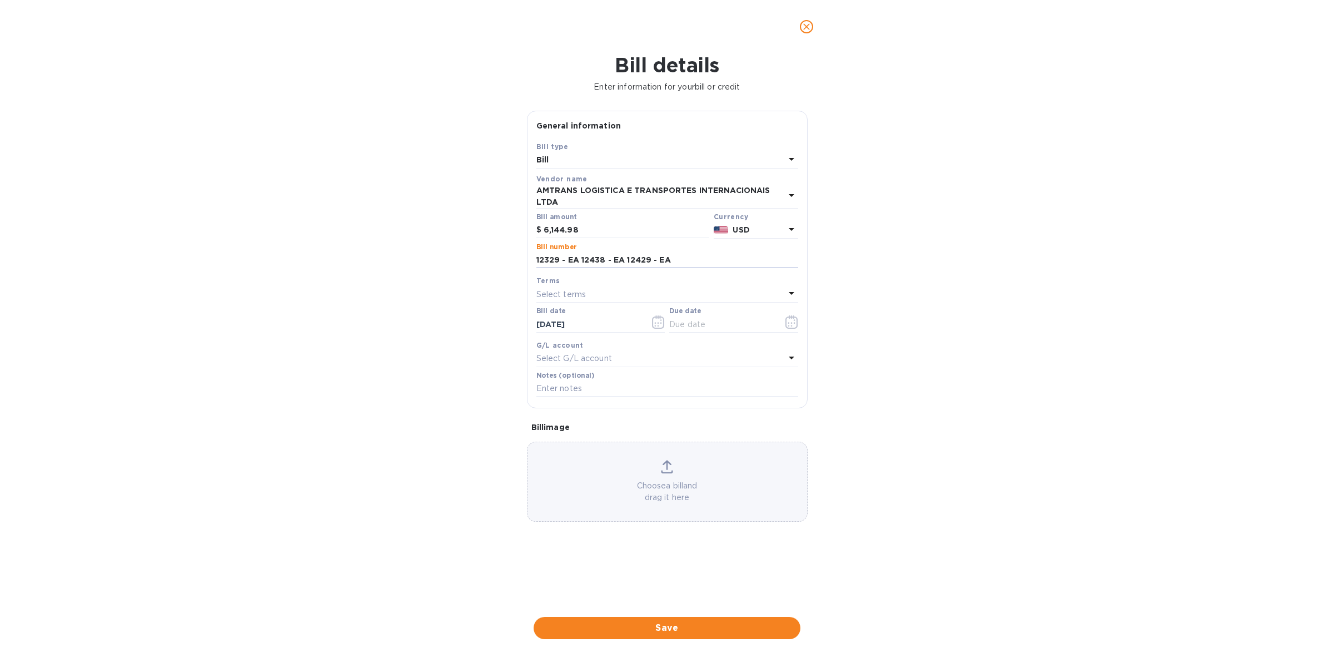
click at [710, 292] on div "Select terms" at bounding box center [660, 294] width 249 height 16
click at [635, 437] on p "COD" at bounding box center [662, 440] width 235 height 12
type input "[DATE]"
click at [674, 623] on span "Save" at bounding box center [667, 627] width 249 height 13
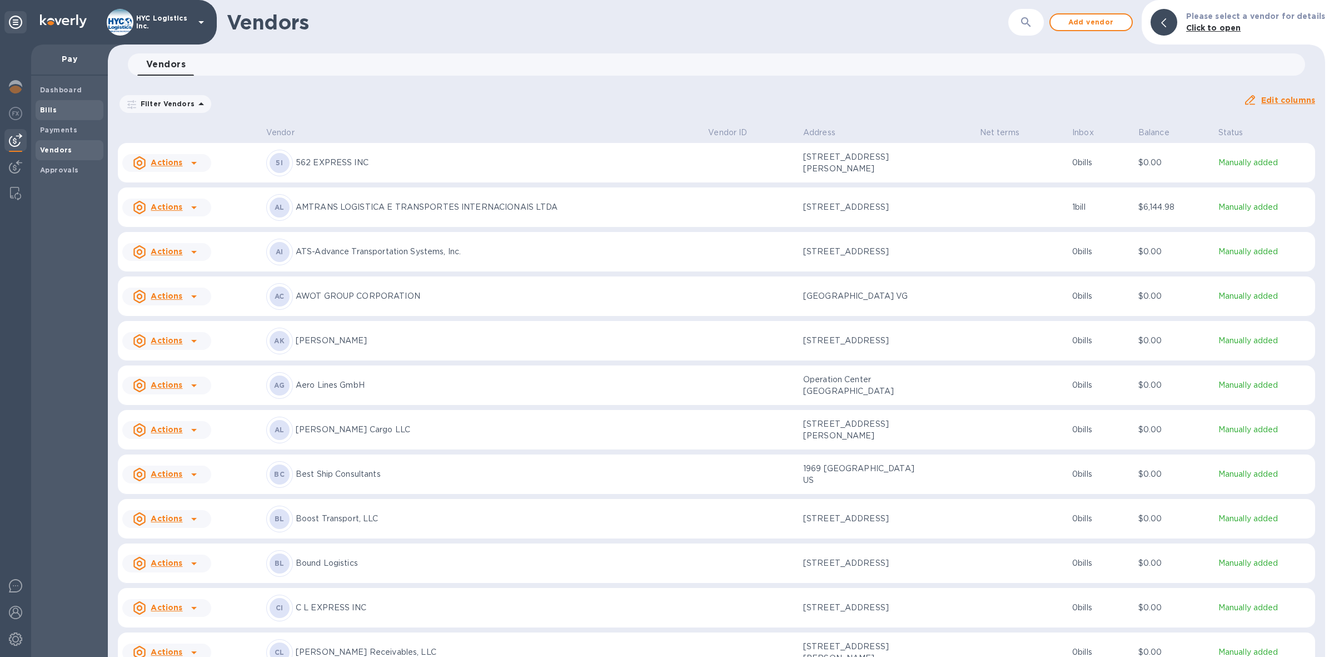
click at [38, 106] on div "Bills" at bounding box center [70, 110] width 68 height 20
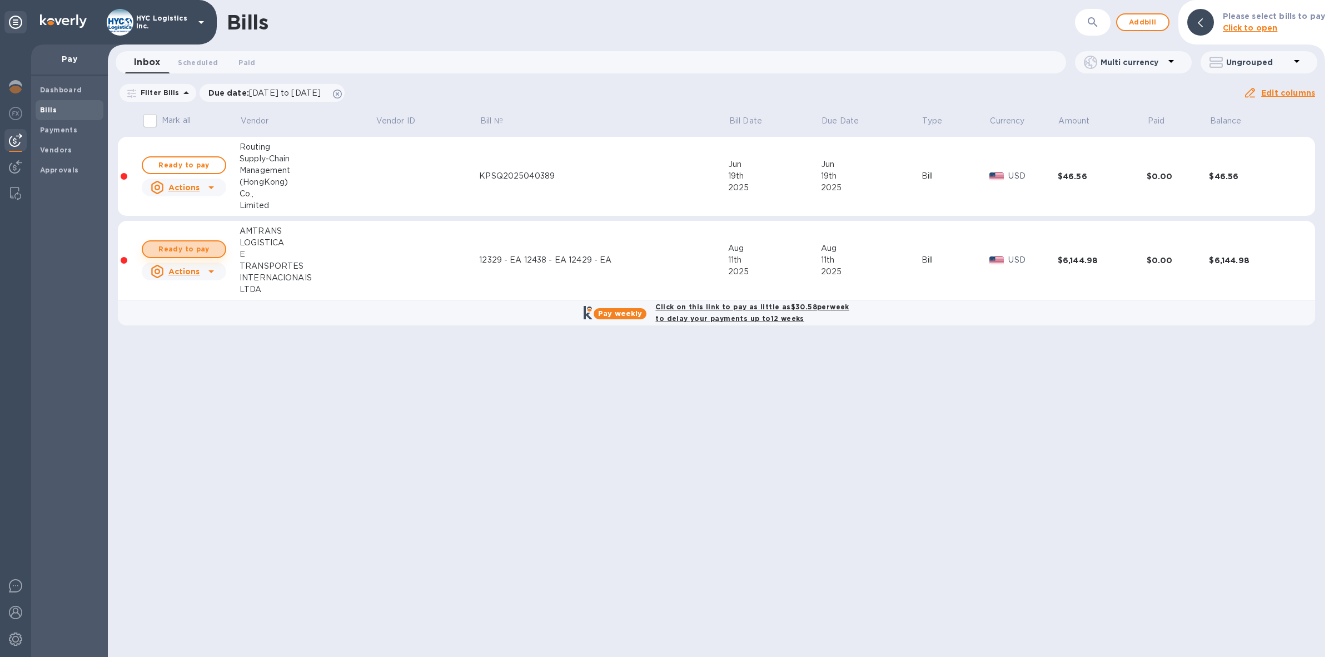
click at [201, 243] on span "Ready to pay" at bounding box center [184, 248] width 64 height 13
click at [707, 309] on b "Click on this link to pay as little as $30.58 per week to delay your payments u…" at bounding box center [751, 312] width 193 height 20
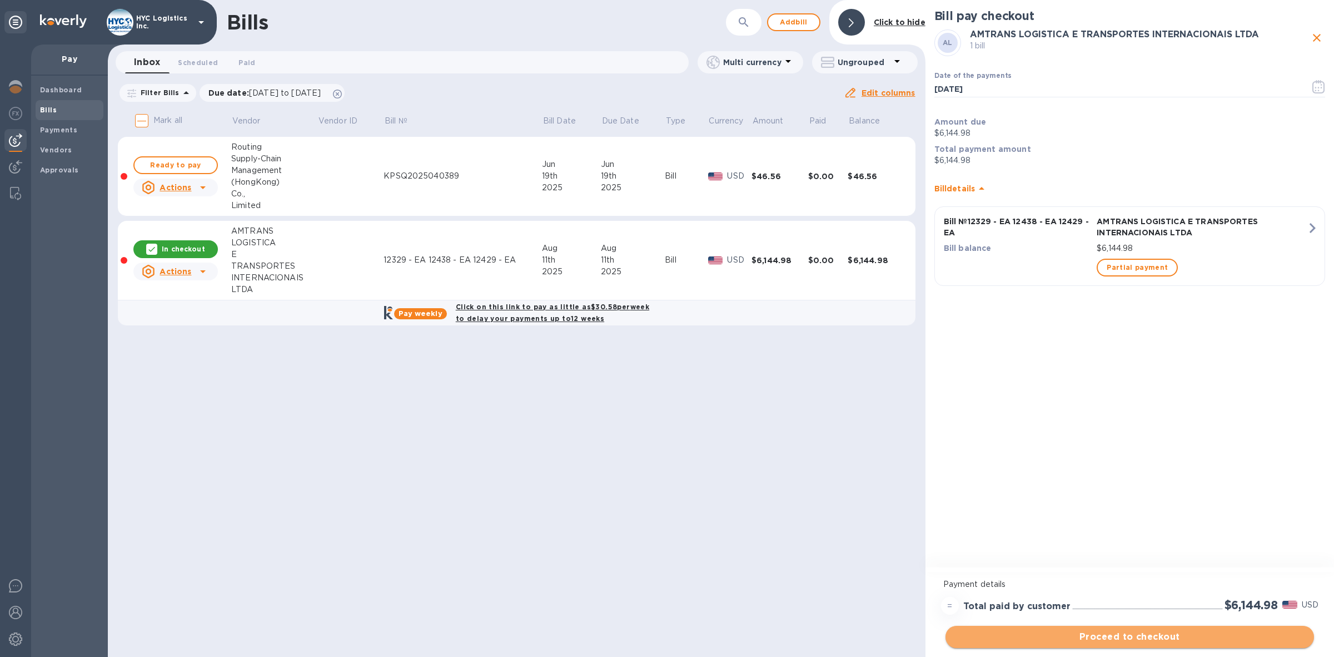
click at [1092, 629] on button "Proceed to checkout" at bounding box center [1130, 636] width 369 height 22
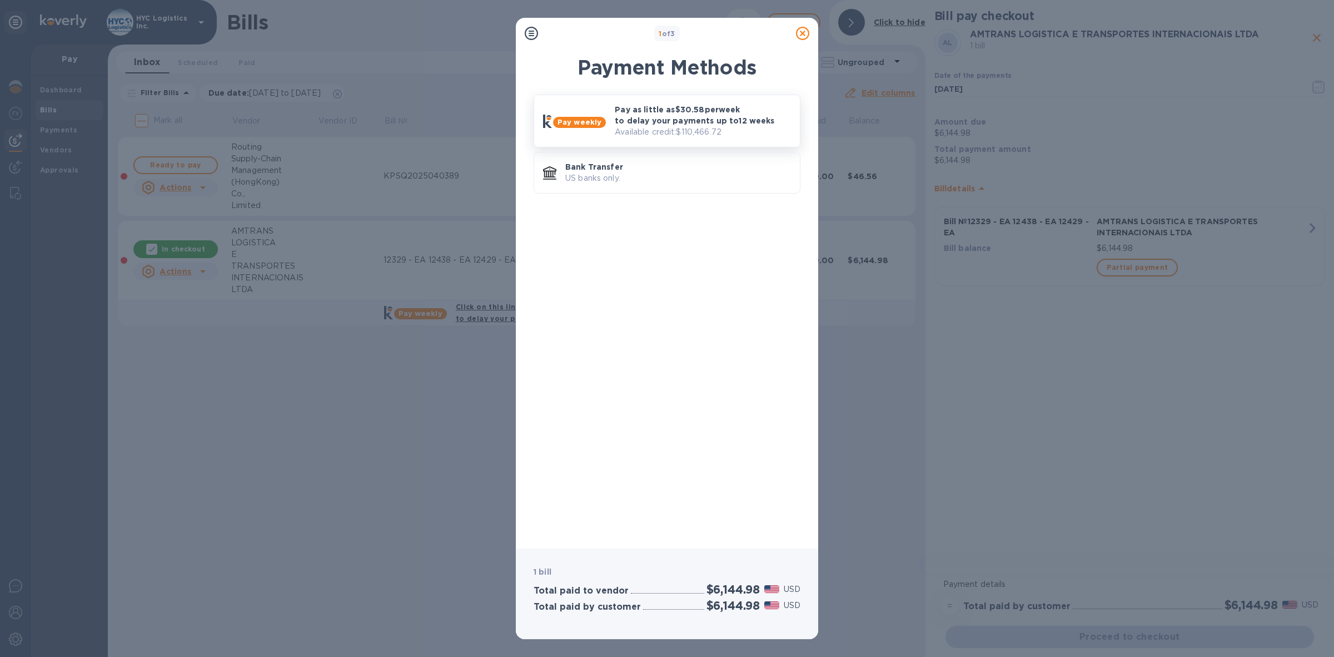
click at [690, 117] on p "Pay as little as $30.58 per week to delay your payments up to 12 weeks" at bounding box center [703, 115] width 176 height 22
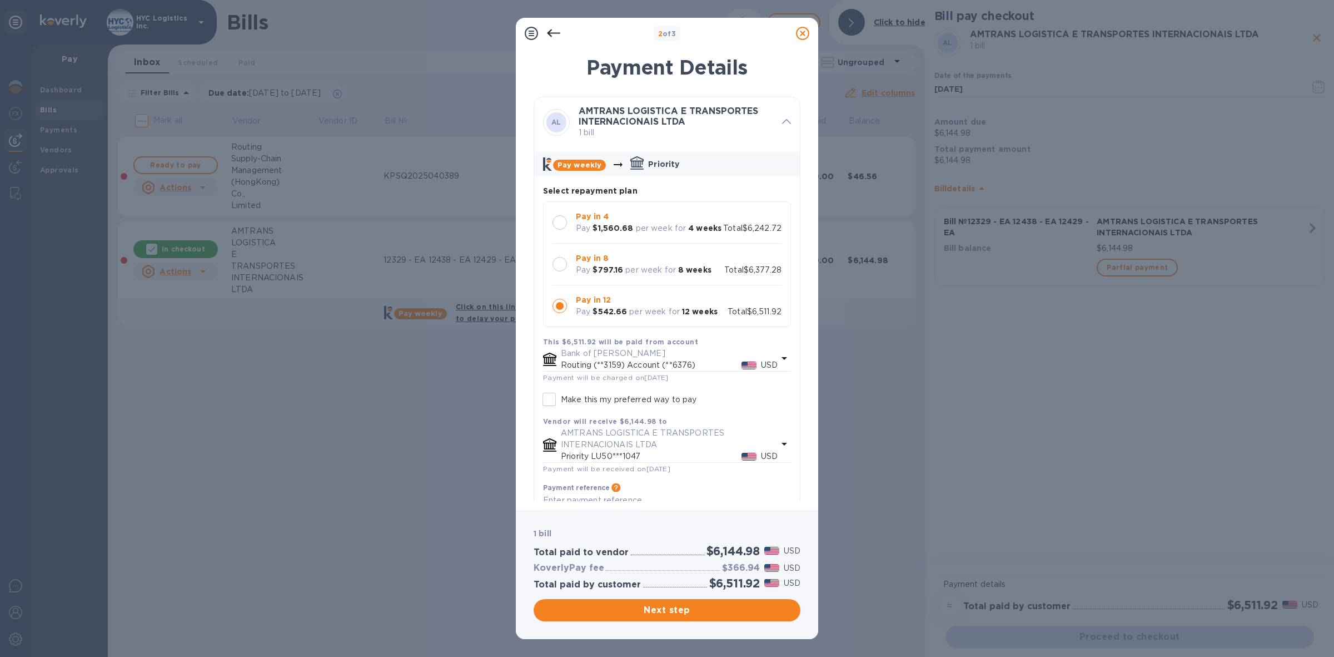
click at [560, 222] on div at bounding box center [560, 222] width 14 height 14
click at [663, 609] on span "Next step" at bounding box center [667, 609] width 249 height 13
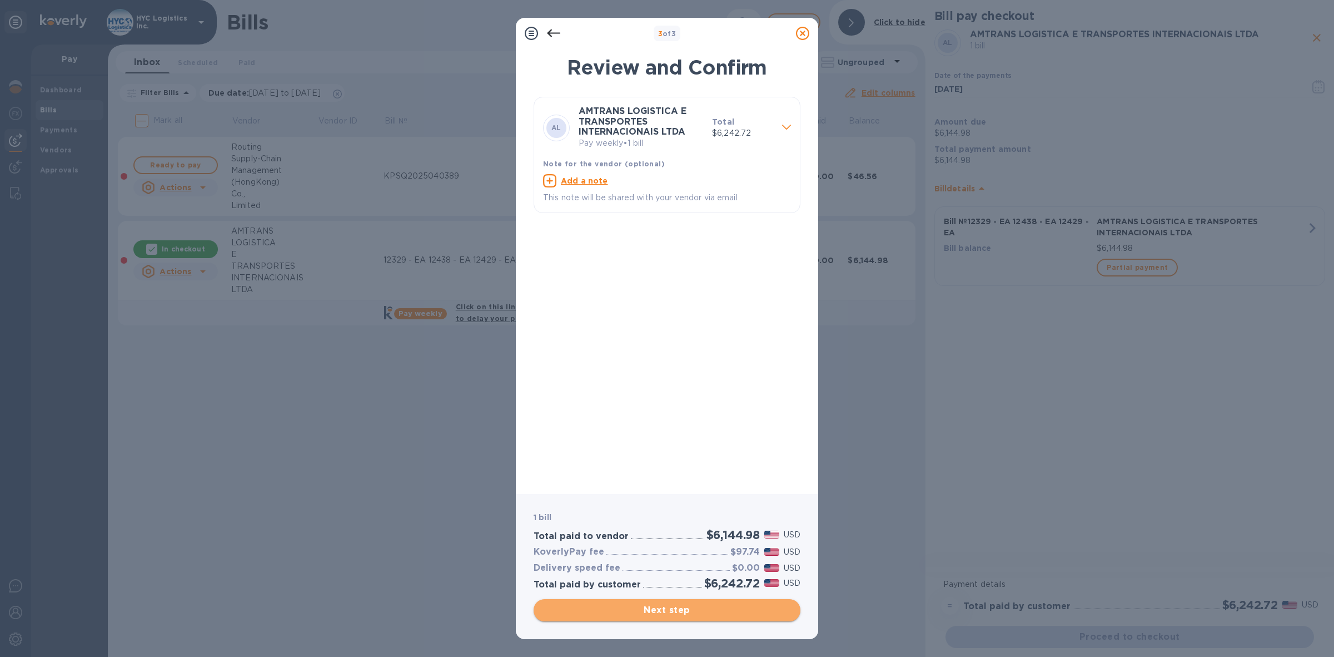
click at [643, 603] on span "Next step" at bounding box center [667, 609] width 249 height 13
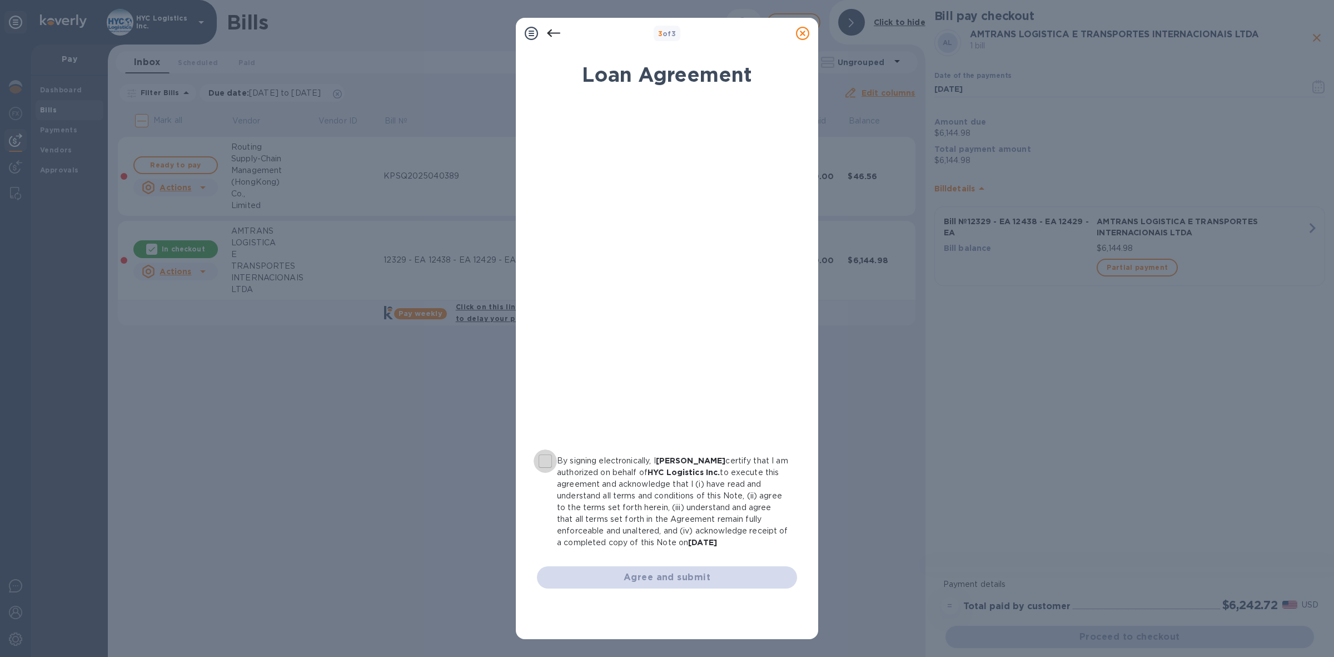
click at [545, 459] on input "By signing electronically, I [PERSON_NAME] certify that I am authorized on beha…" at bounding box center [545, 460] width 23 height 23
checkbox input "true"
click at [694, 571] on span "Agree and submit" at bounding box center [667, 576] width 242 height 13
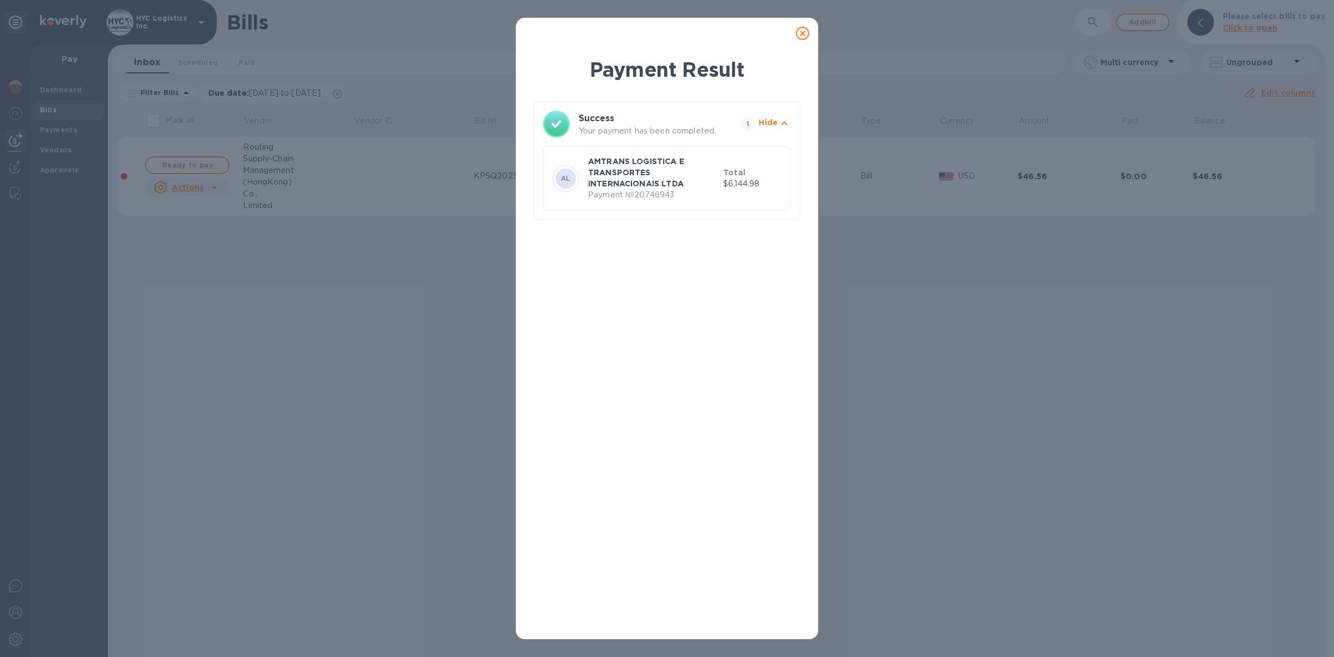
click at [644, 195] on p "Payment № 20746943" at bounding box center [653, 195] width 131 height 12
copy p "20746943"
click at [801, 28] on icon at bounding box center [802, 33] width 13 height 13
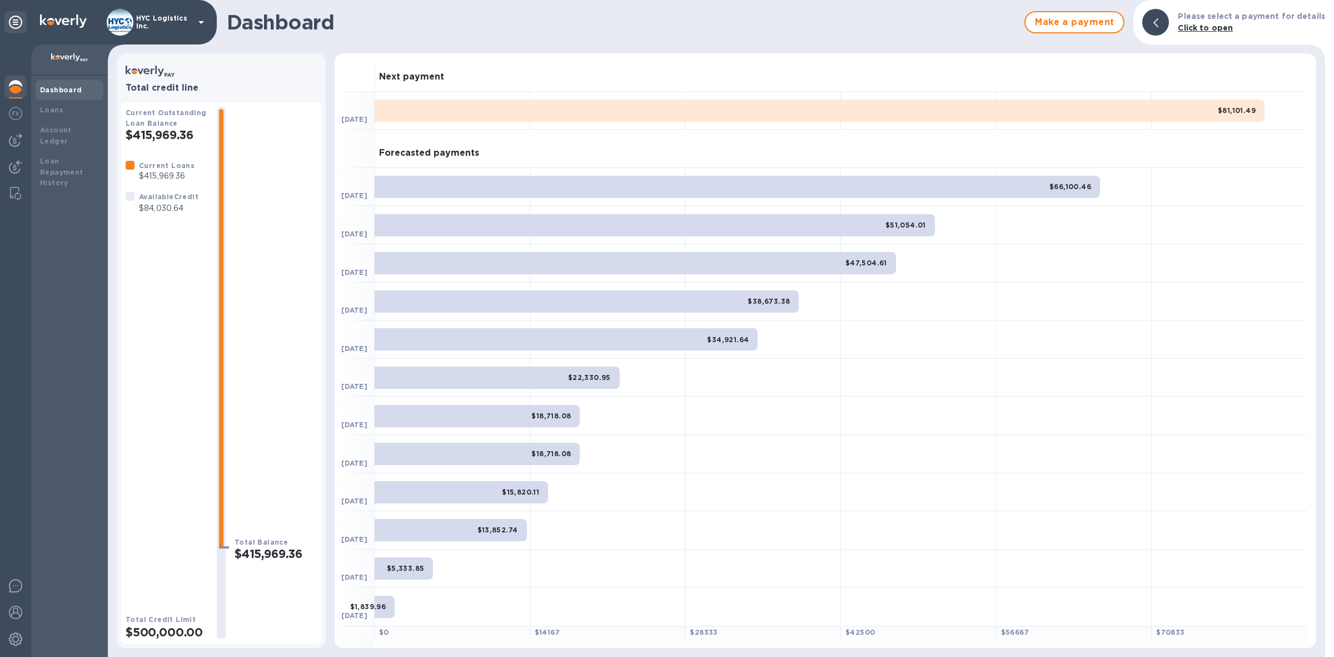
click at [49, 86] on b "Dashboard" at bounding box center [61, 90] width 42 height 8
click at [14, 135] on img at bounding box center [15, 139] width 13 height 13
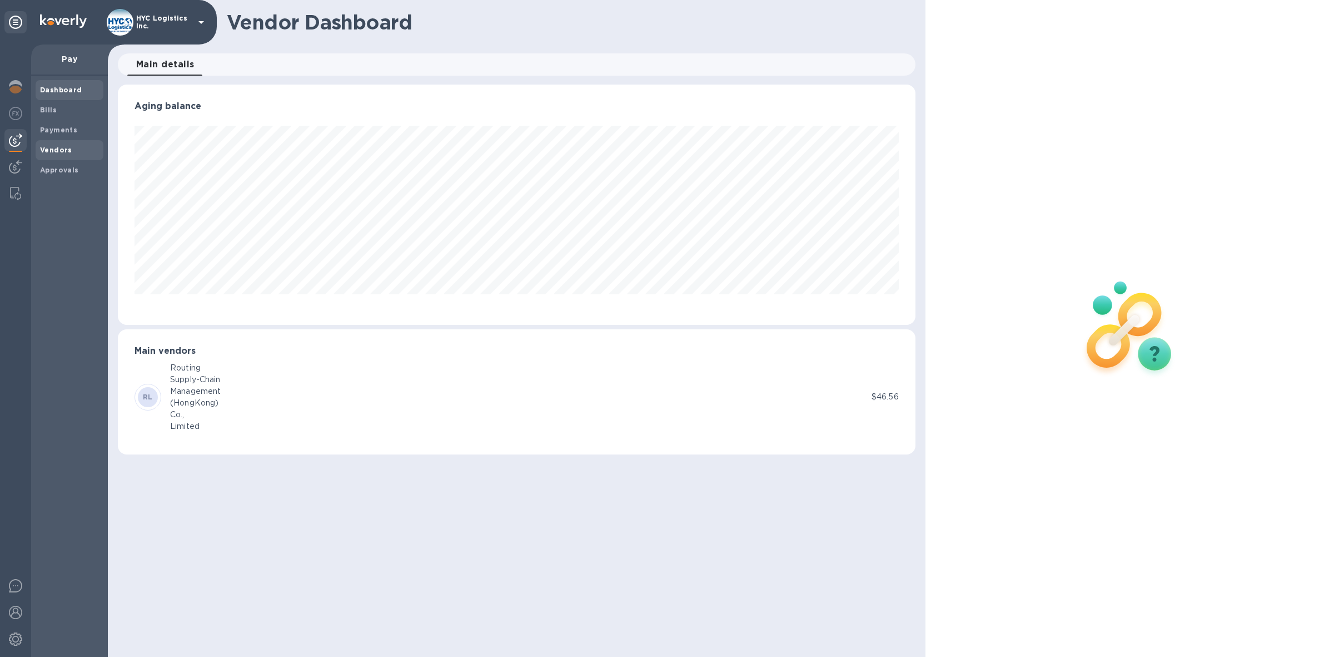
scroll to position [240, 798]
click at [48, 146] on b "Vendors" at bounding box center [56, 150] width 32 height 8
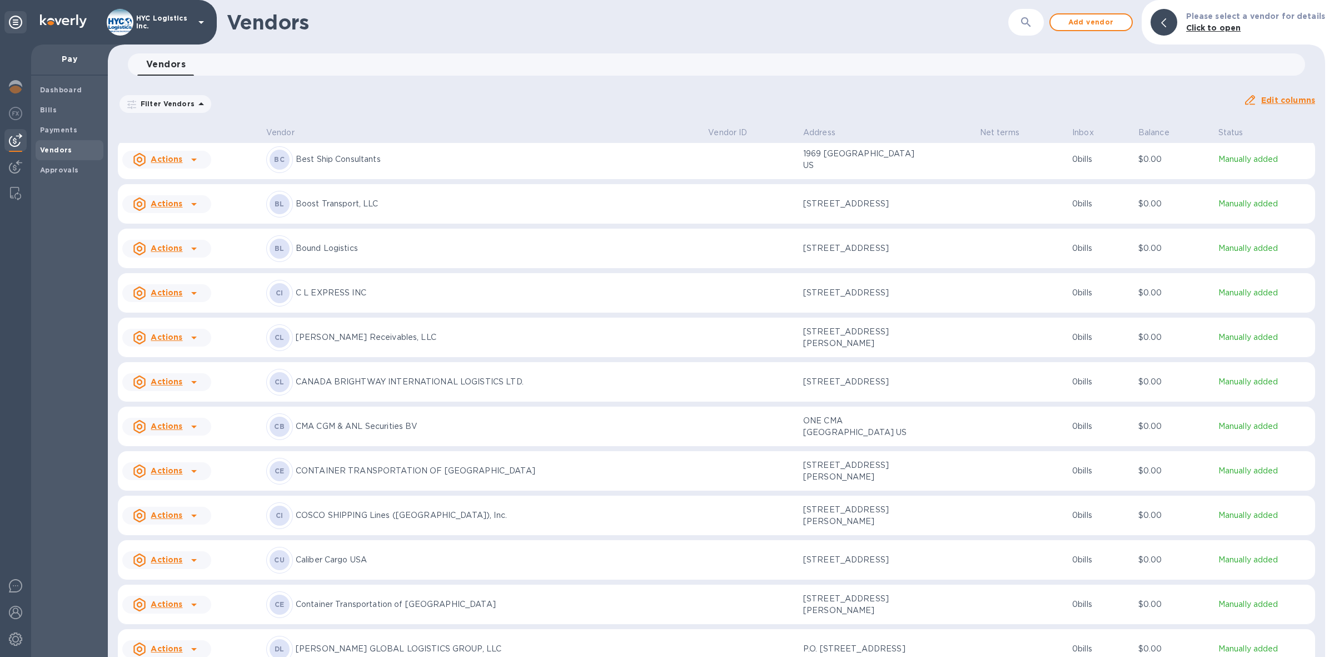
scroll to position [347, 0]
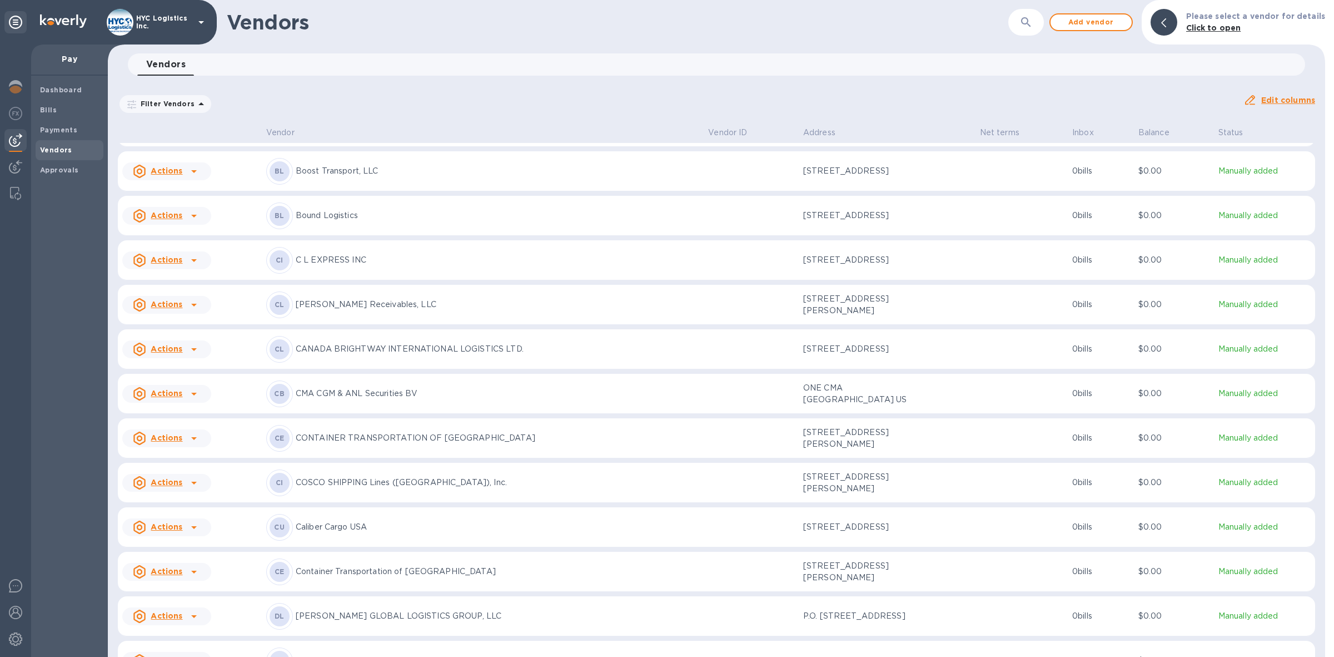
click at [172, 531] on u "Actions" at bounding box center [167, 526] width 32 height 9
click at [173, 582] on b "Add new bill" at bounding box center [179, 585] width 52 height 9
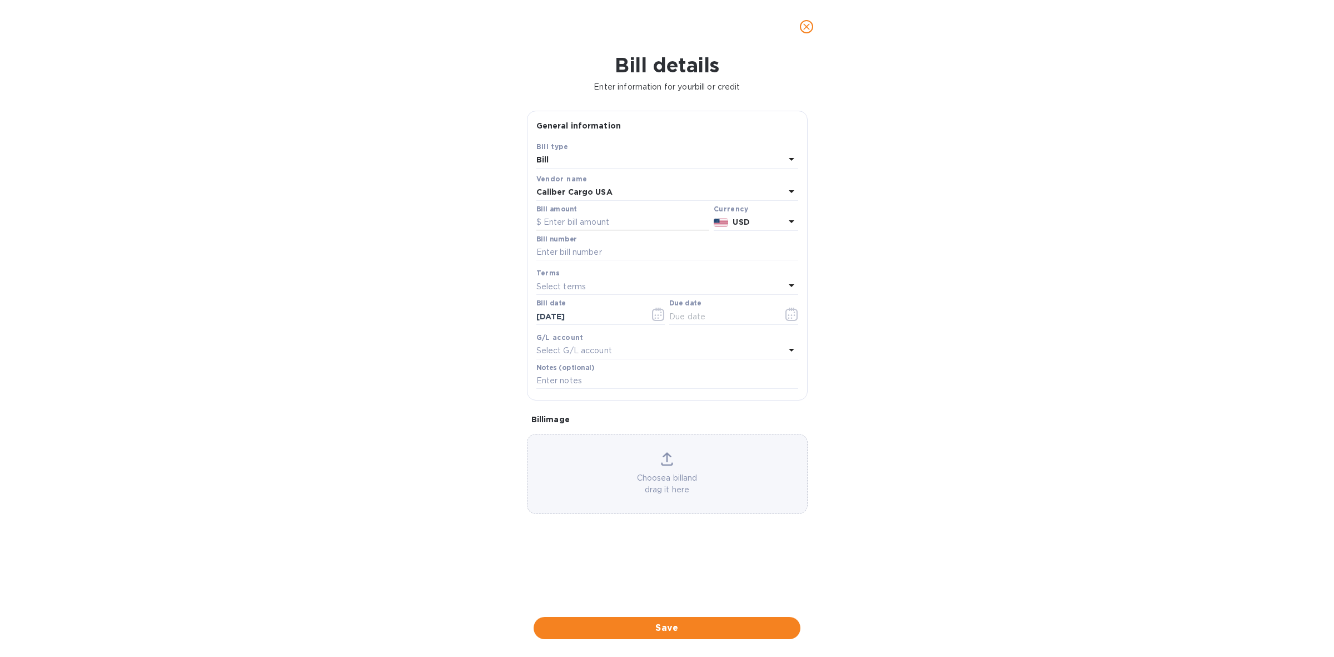
click at [597, 221] on input "text" at bounding box center [622, 222] width 173 height 17
type input "36,350"
click at [617, 254] on input "text" at bounding box center [667, 252] width 262 height 17
paste input "CCL-AR034253 CCL-AR034216 CCL-AR034218 CCL-AR034217 CCL-AR034251 CCL-AR034252"
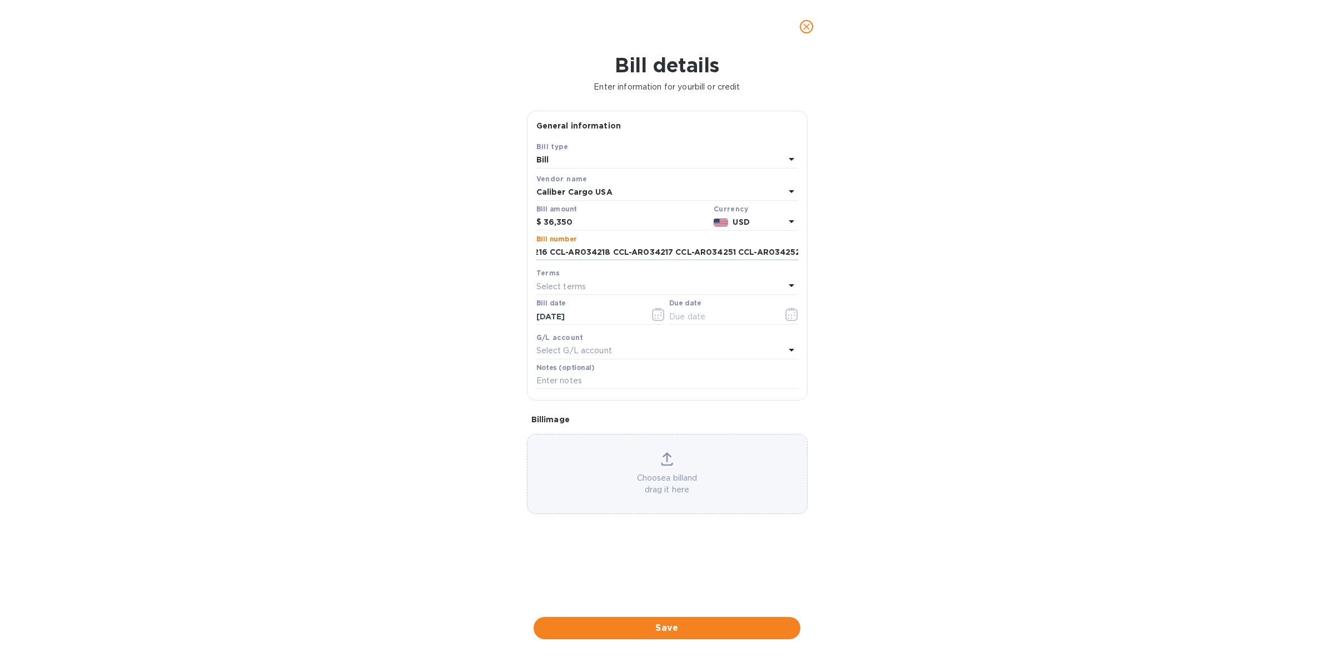
type input "CCL-AR034253 CCL-AR034216 CCL-AR034218 CCL-AR034217 CCL-AR034251 CCL-AR034252"
click at [615, 285] on div "Select terms" at bounding box center [660, 287] width 249 height 16
click at [594, 426] on div "COD" at bounding box center [663, 432] width 244 height 21
type input "[DATE]"
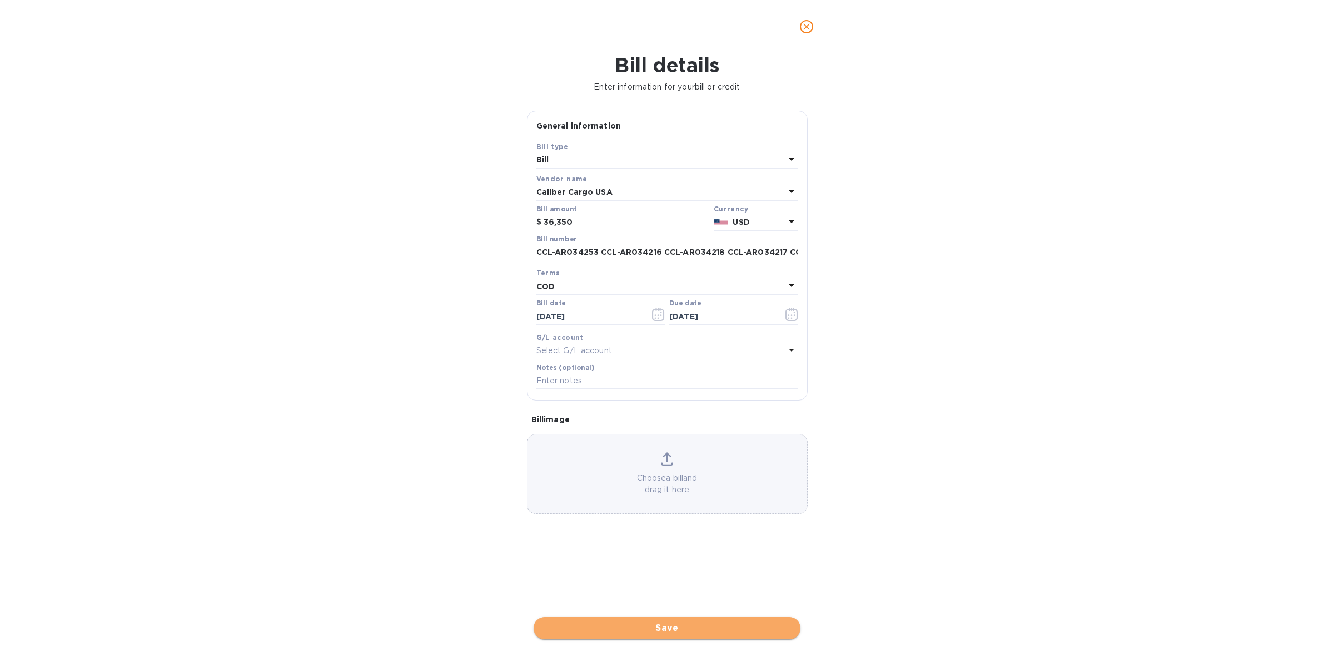
click at [673, 623] on span "Save" at bounding box center [667, 627] width 249 height 13
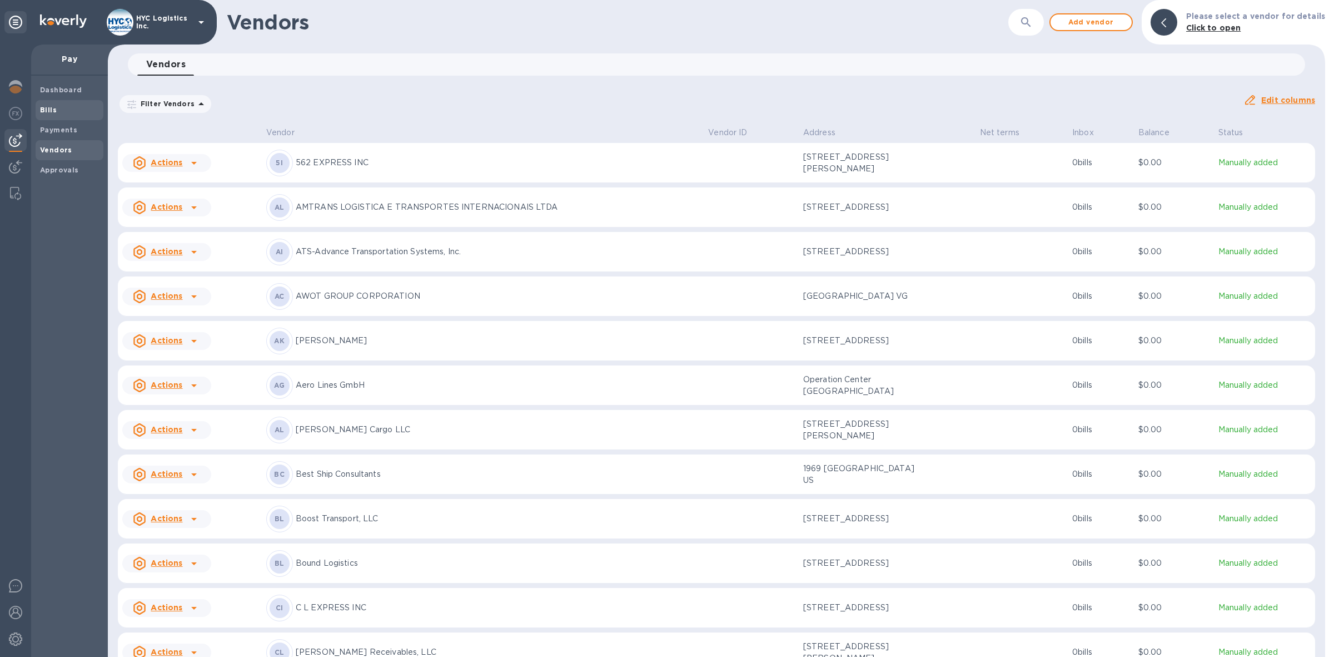
click at [53, 108] on b "Bills" at bounding box center [48, 110] width 17 height 8
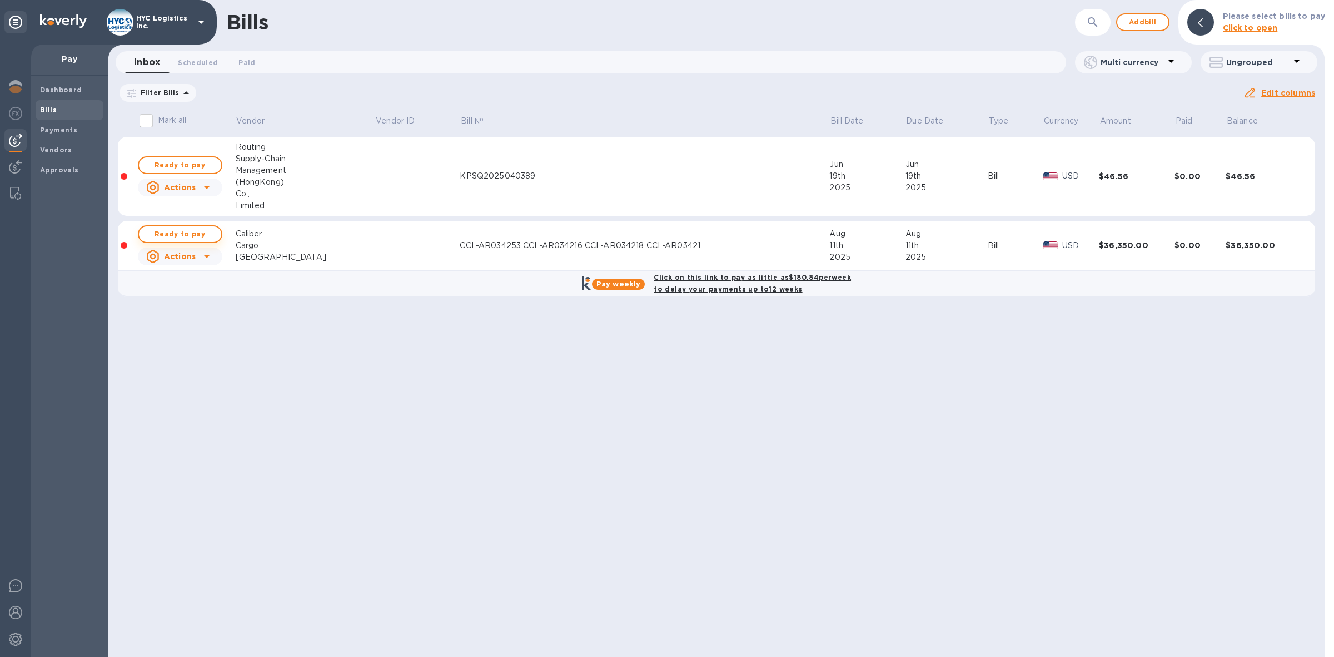
click at [191, 230] on span "Ready to pay" at bounding box center [180, 233] width 64 height 13
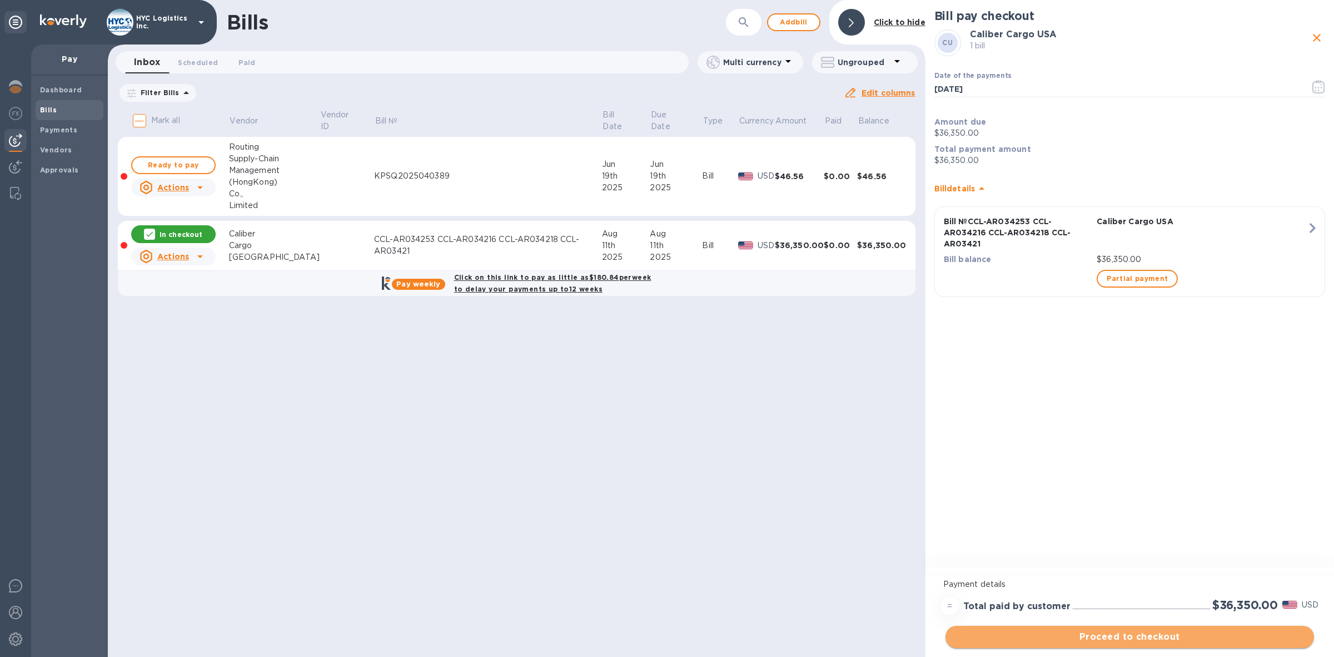
click at [1143, 635] on span "Proceed to checkout" at bounding box center [1130, 636] width 351 height 13
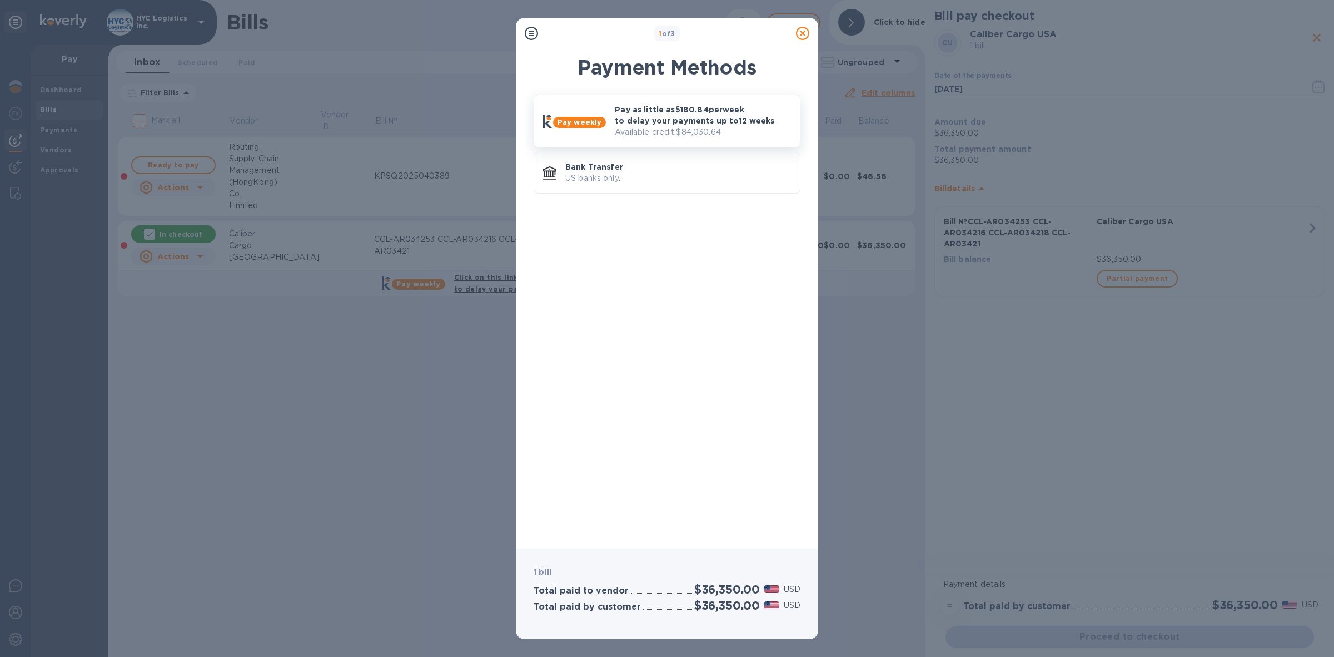
click at [671, 117] on p "Pay as little as $180.84 per week to delay your payments up to 12 weeks" at bounding box center [703, 115] width 176 height 22
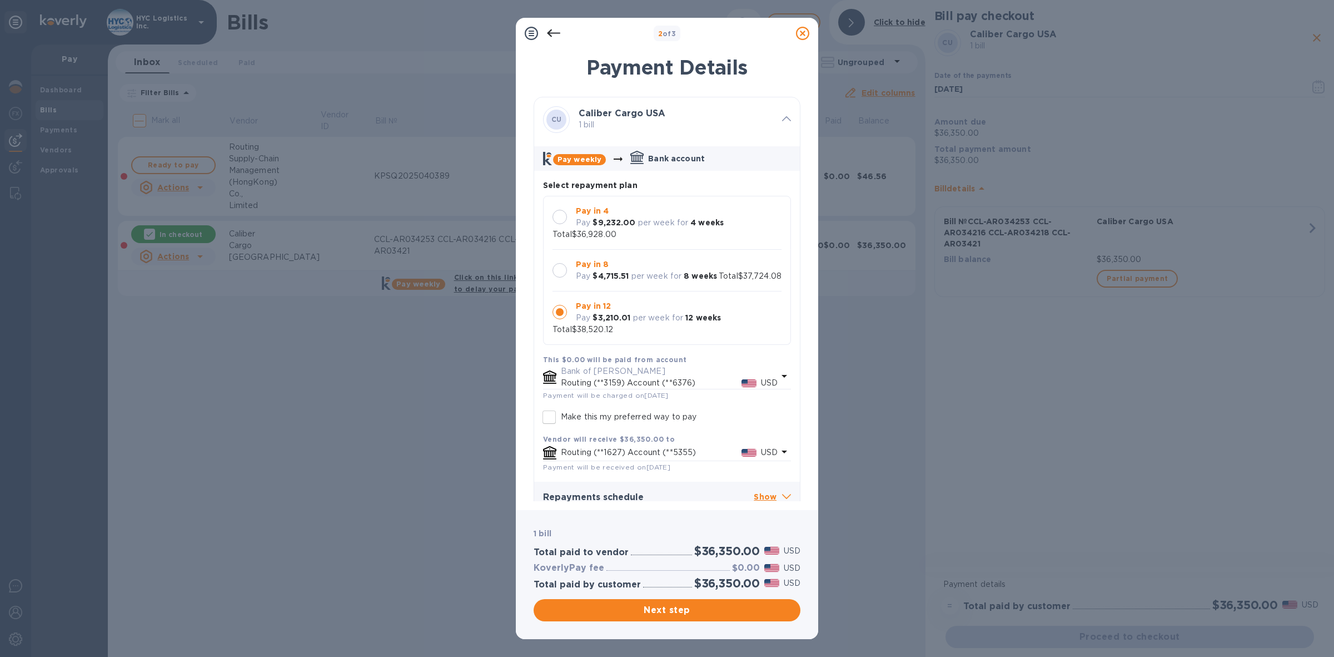
scroll to position [11, 0]
drag, startPoint x: 681, startPoint y: 605, endPoint x: 688, endPoint y: 595, distance: 11.6
click at [682, 605] on span "Next step" at bounding box center [667, 609] width 249 height 13
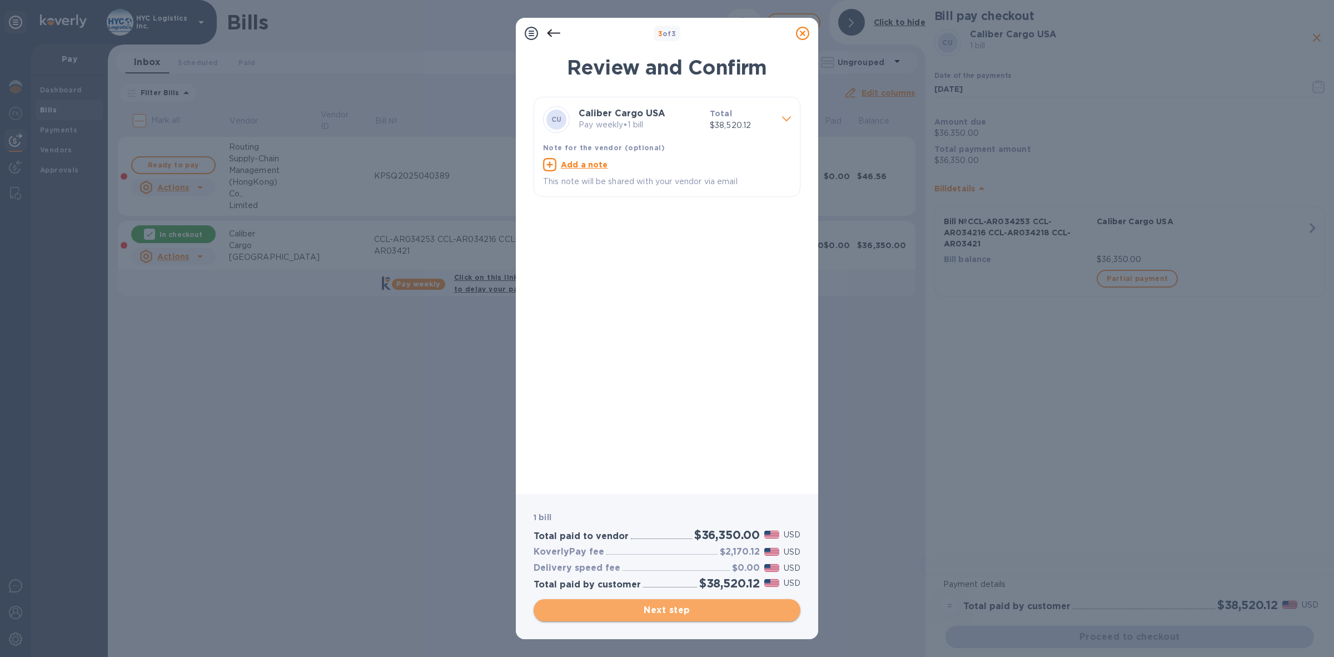
click at [685, 609] on span "Next step" at bounding box center [667, 609] width 249 height 13
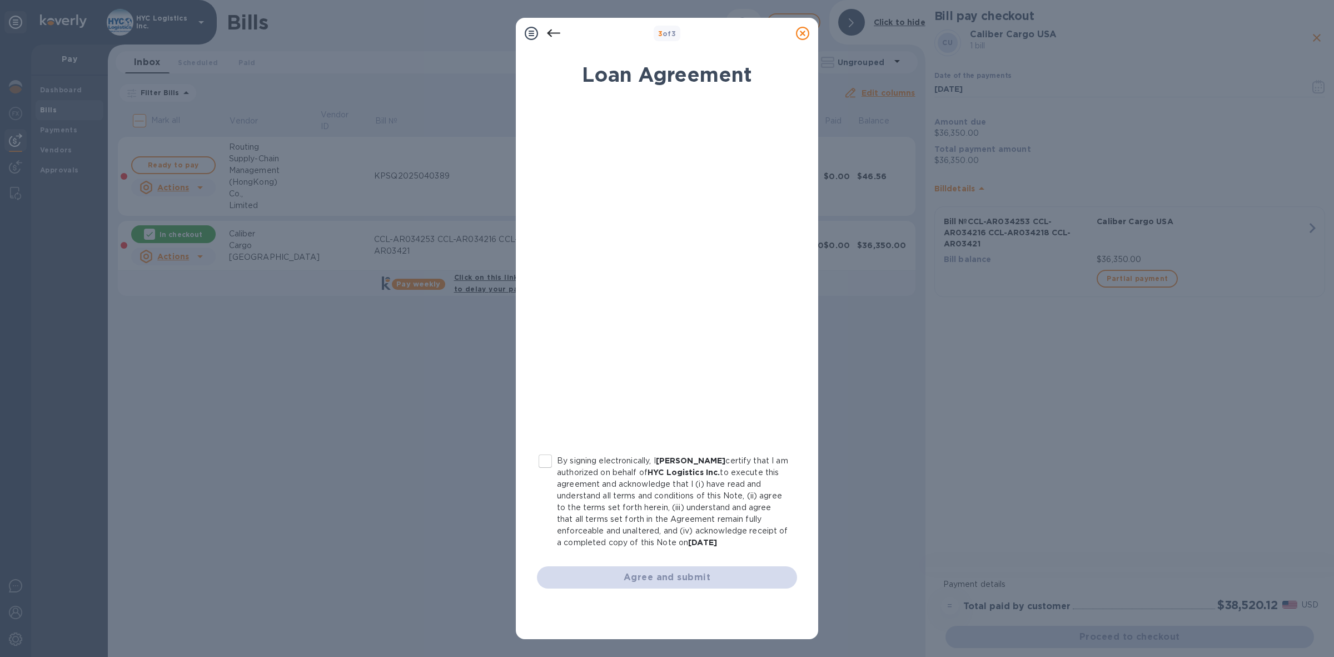
click at [543, 462] on input "By signing electronically, I [PERSON_NAME] certify that I am authorized on beha…" at bounding box center [545, 460] width 23 height 23
checkbox input "true"
click at [689, 572] on span "Agree and submit" at bounding box center [667, 576] width 242 height 13
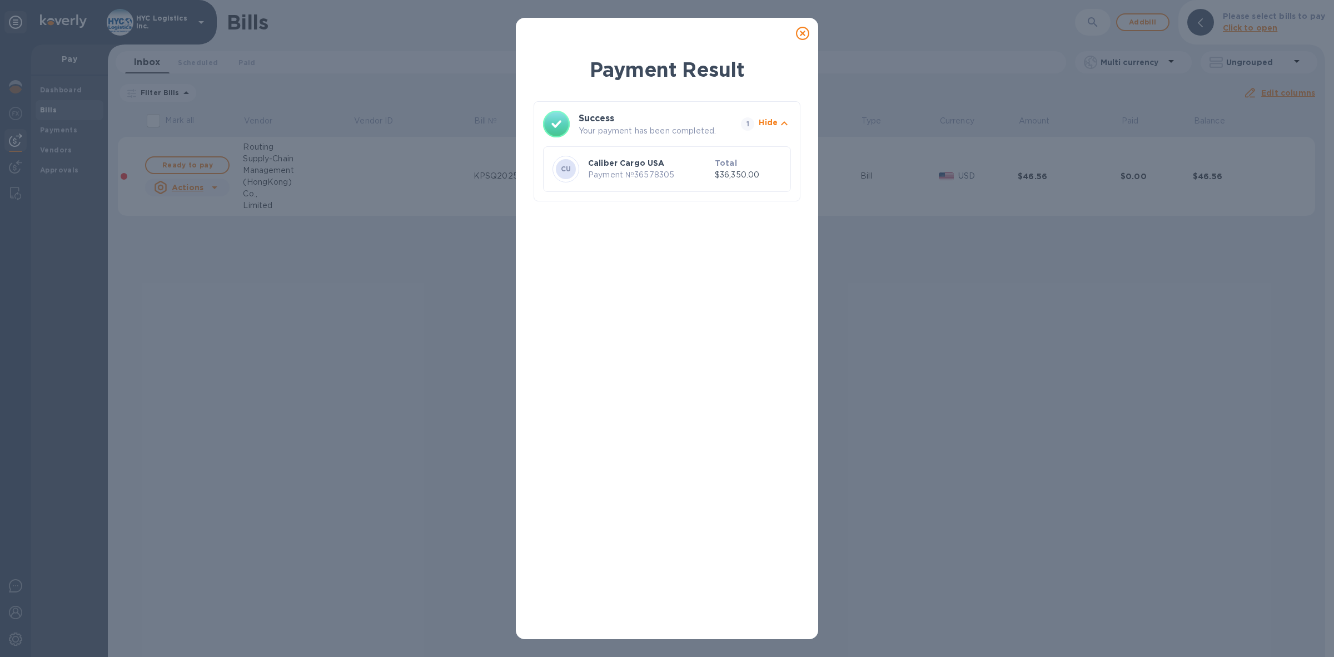
click at [654, 176] on p "Payment № 36578305" at bounding box center [649, 175] width 122 height 12
copy p "36578305"
click at [801, 34] on icon at bounding box center [802, 33] width 13 height 13
